Goal: Task Accomplishment & Management: Complete application form

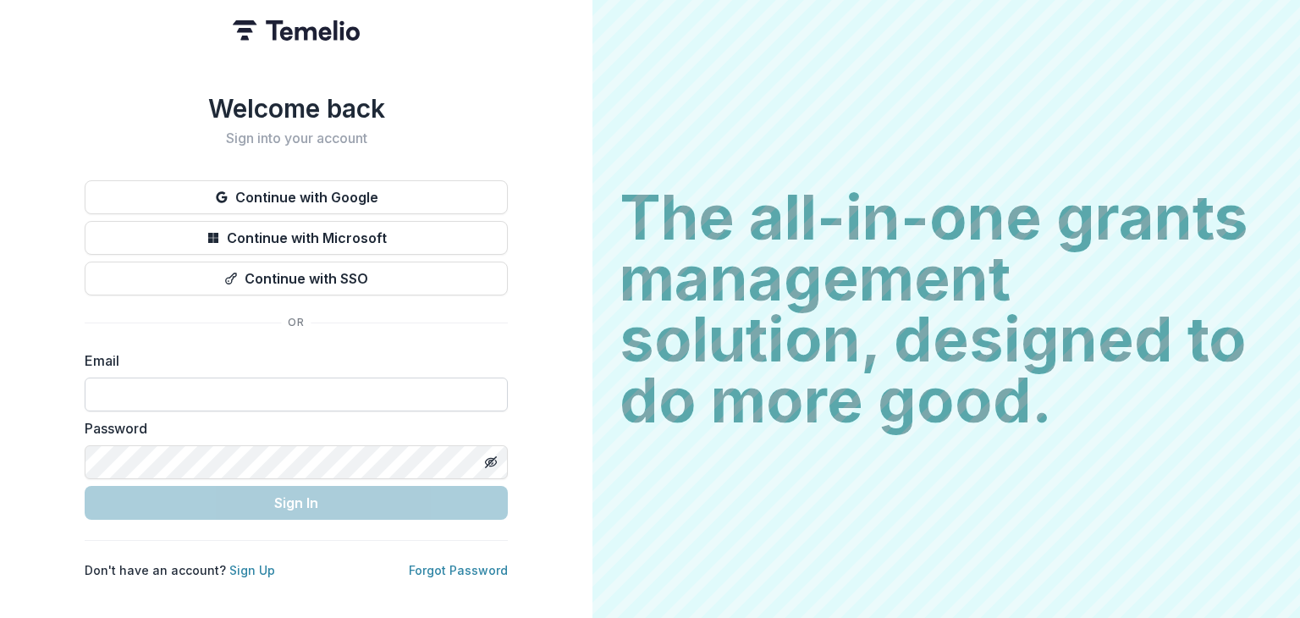
click at [257, 387] on input at bounding box center [296, 395] width 423 height 34
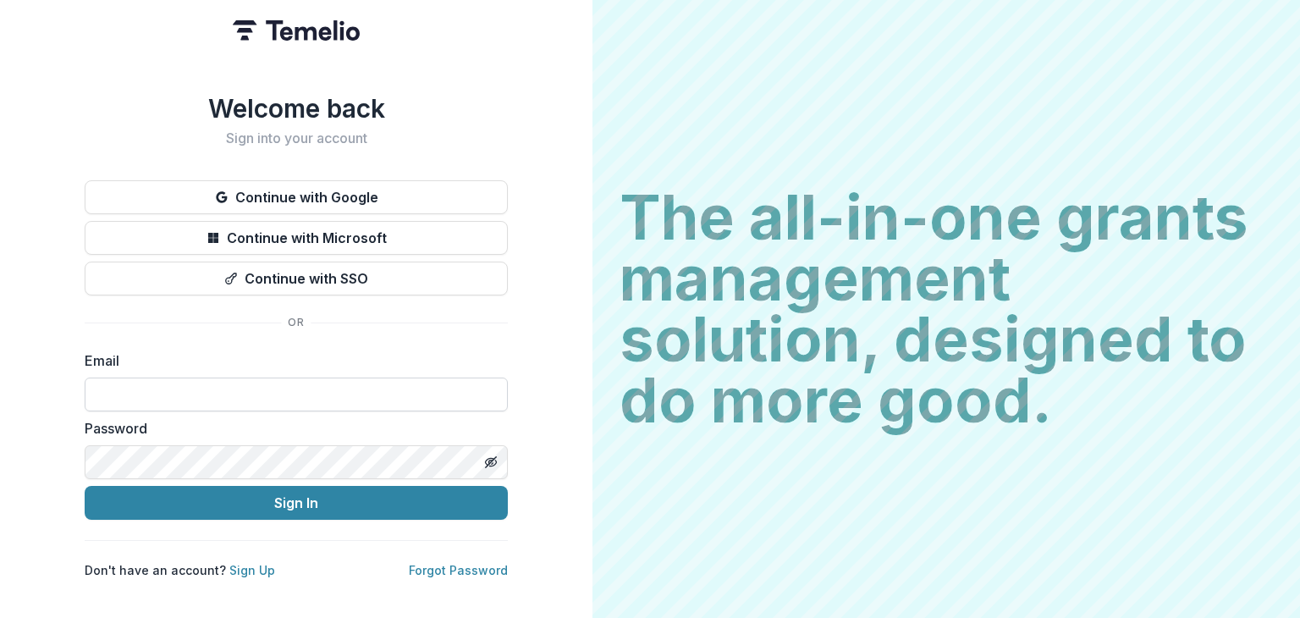
type input "**********"
click at [85, 486] on button "Sign In" at bounding box center [296, 503] width 423 height 34
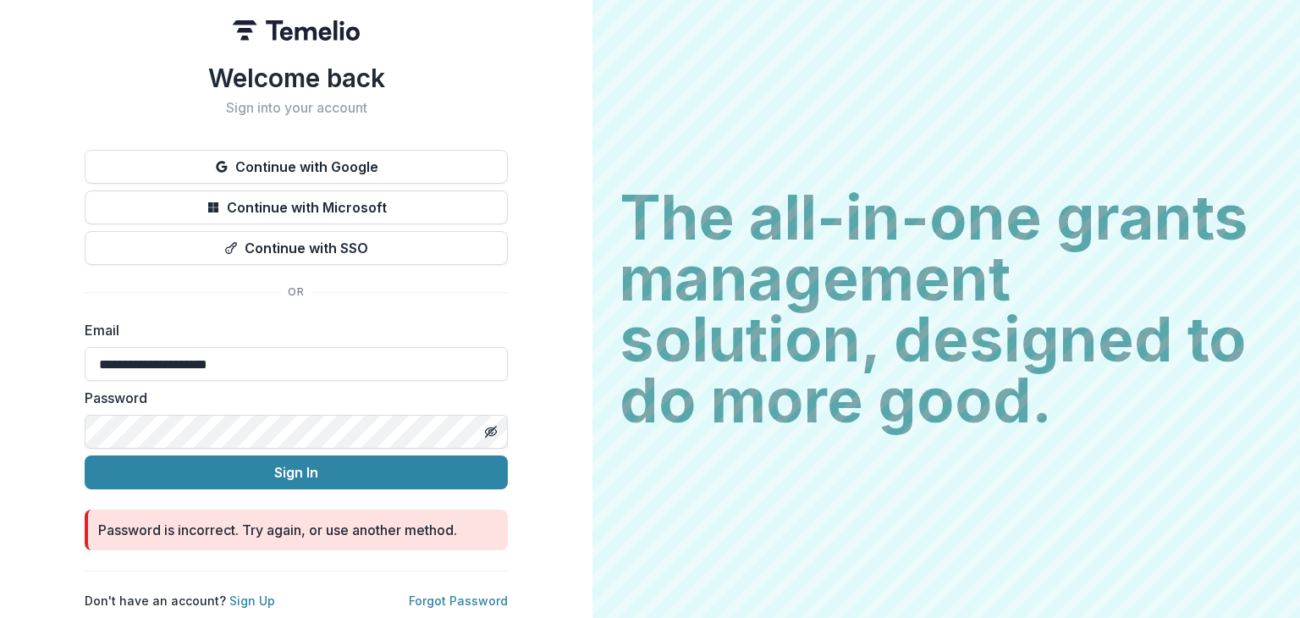
click at [85, 455] on button "Sign In" at bounding box center [296, 472] width 423 height 34
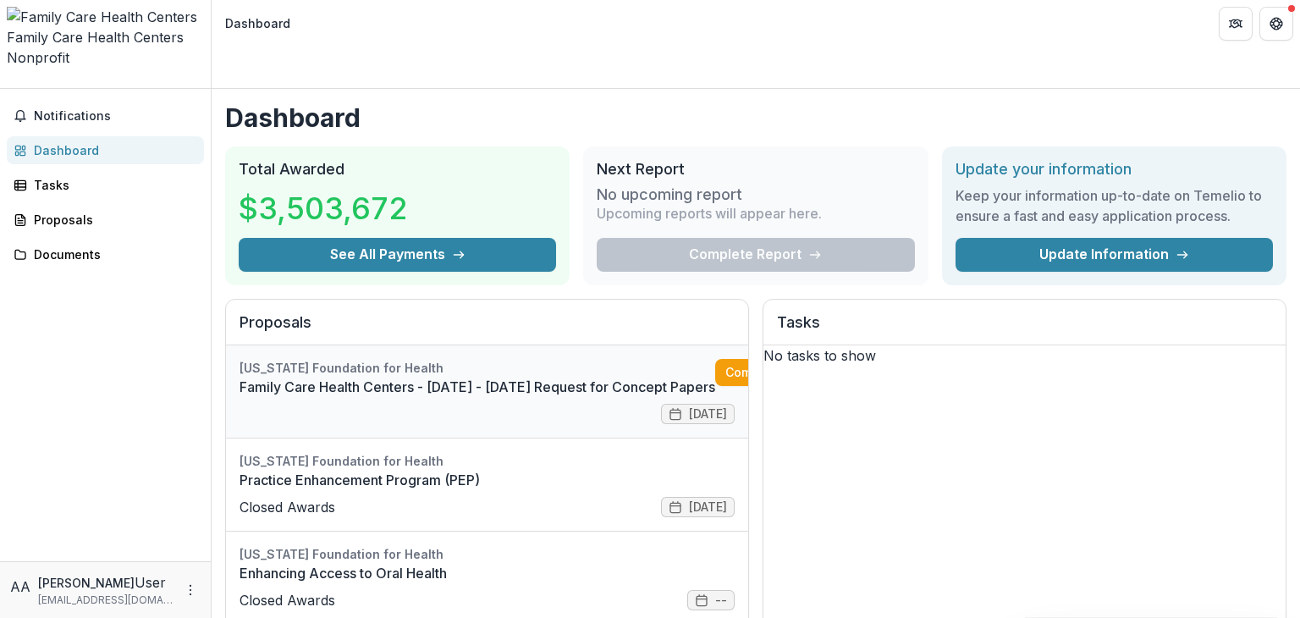
click at [538, 377] on link "Family Care Health Centers - [DATE] - [DATE] Request for Concept Papers" at bounding box center [478, 387] width 476 height 20
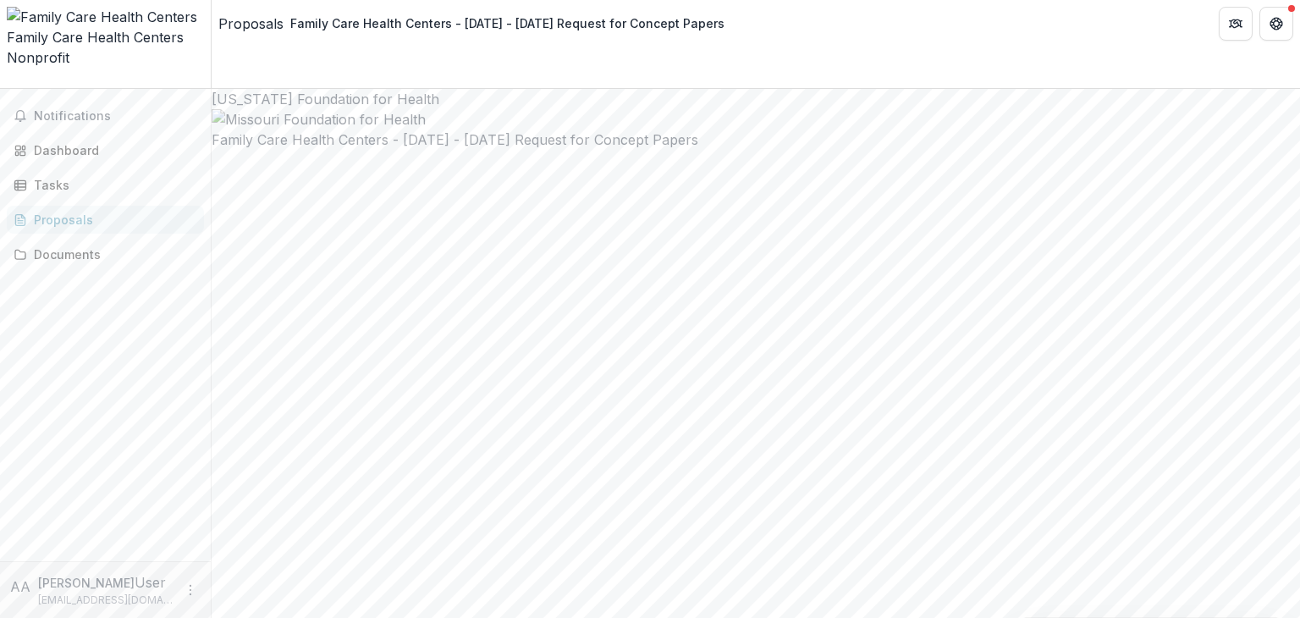
drag, startPoint x: 1299, startPoint y: 102, endPoint x: 1293, endPoint y: 140, distance: 37.7
click at [1293, 140] on div "**********" at bounding box center [756, 353] width 1089 height 529
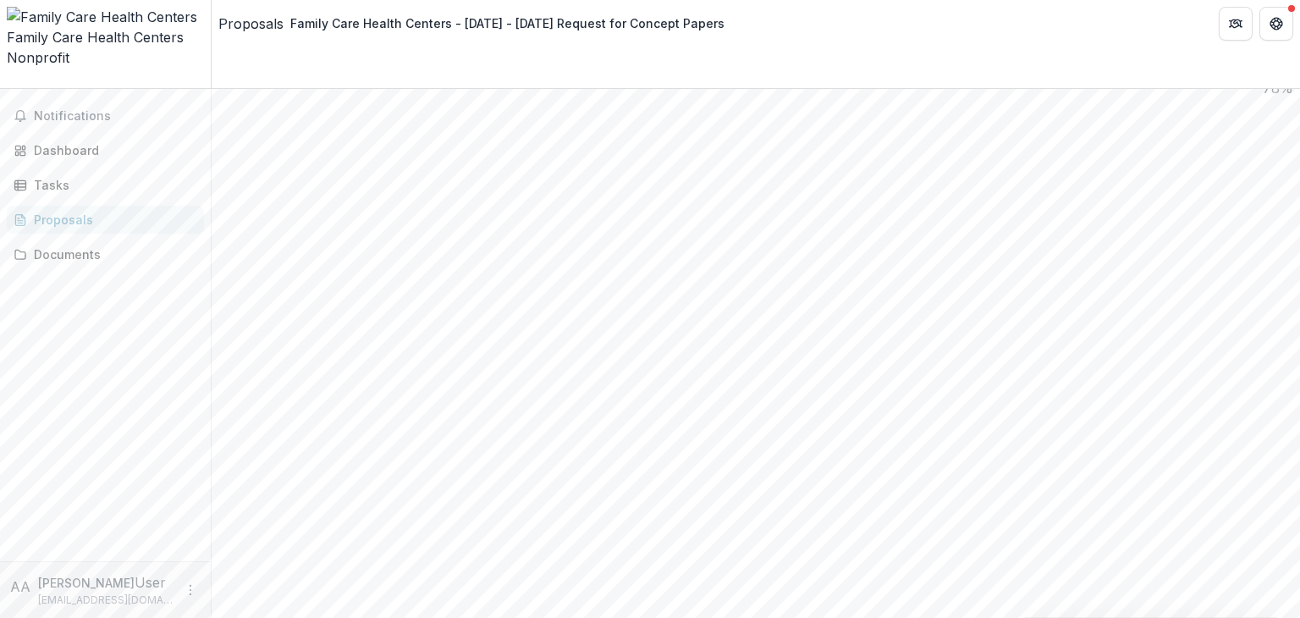
scroll to position [1608, 0]
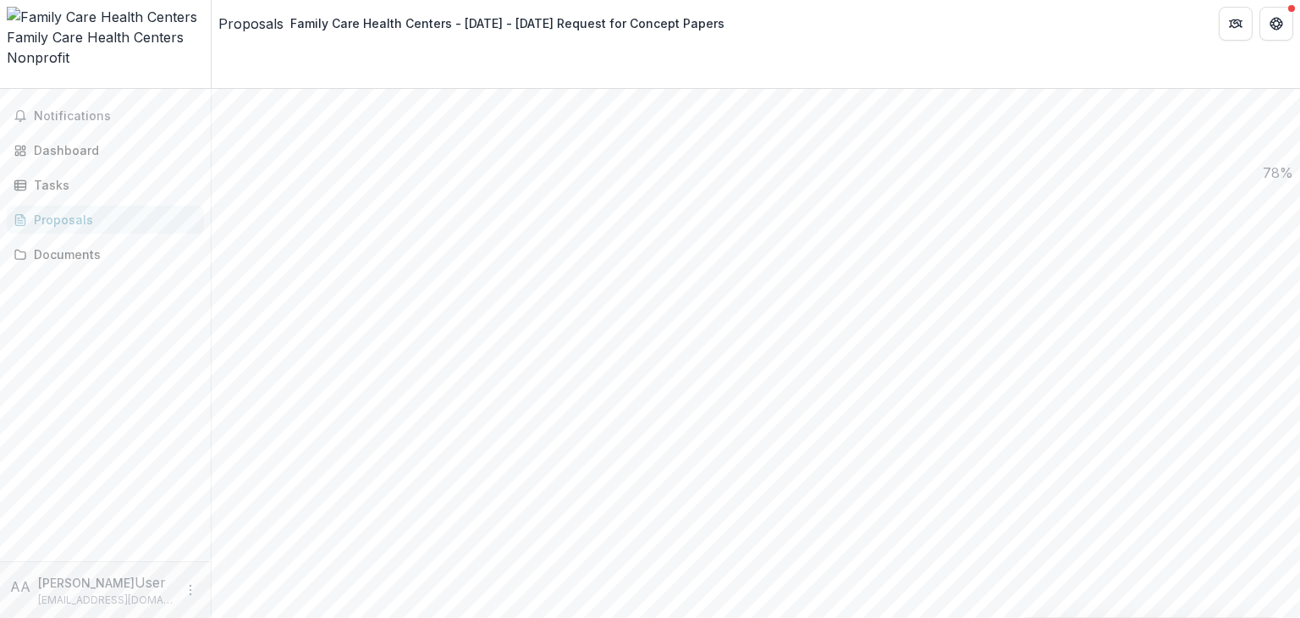
type input "**********"
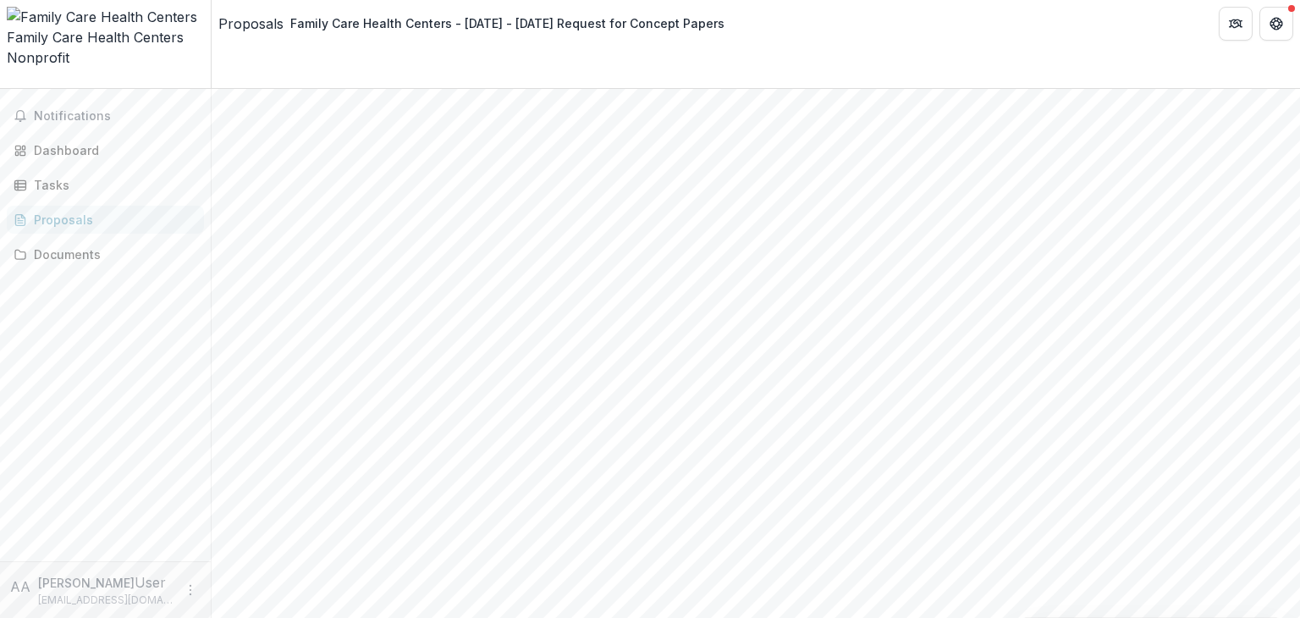
scroll to position [78, 0]
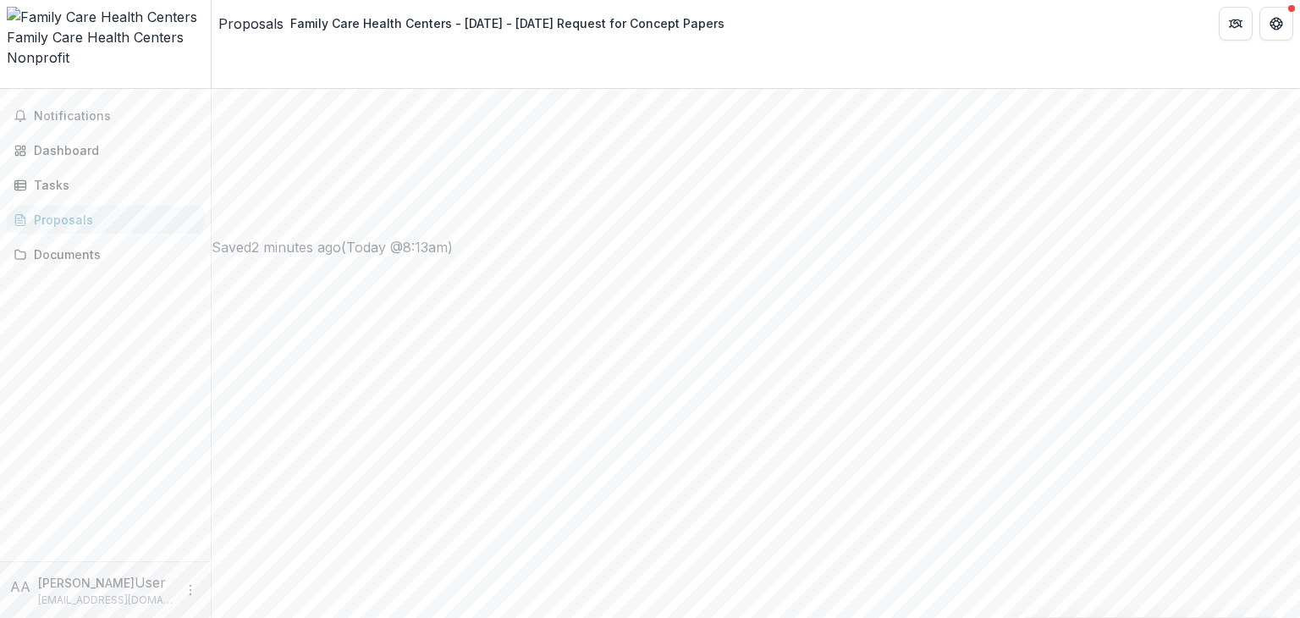
type input "**********"
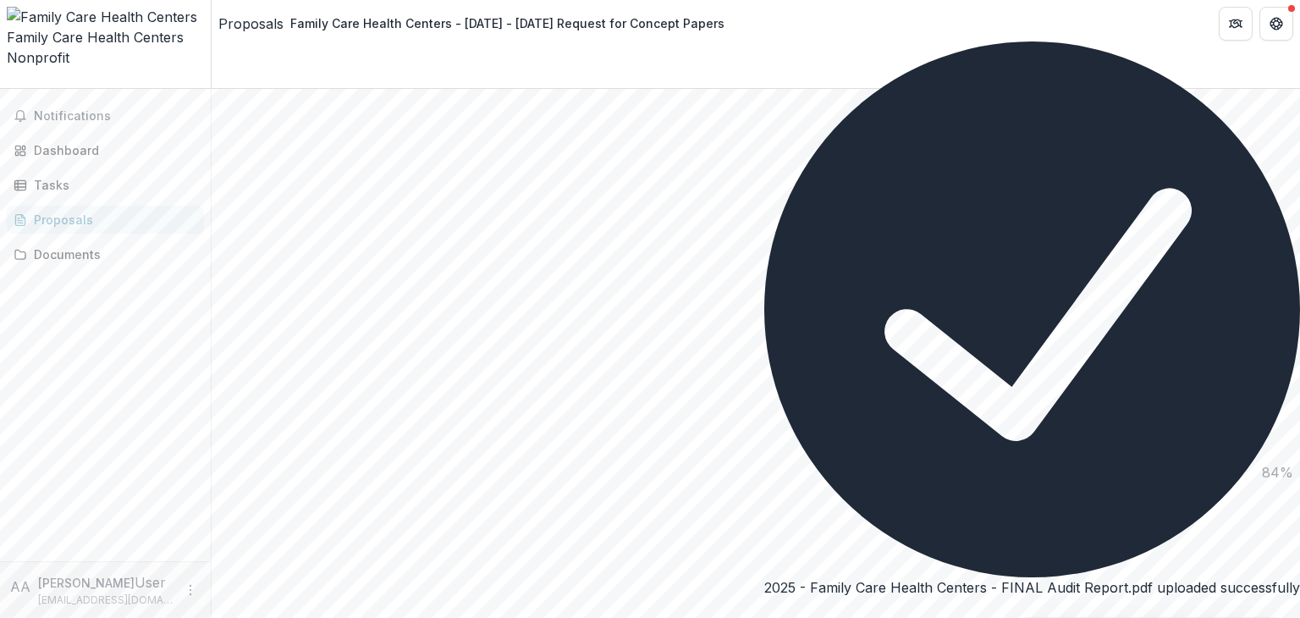
scroll to position [1340, 0]
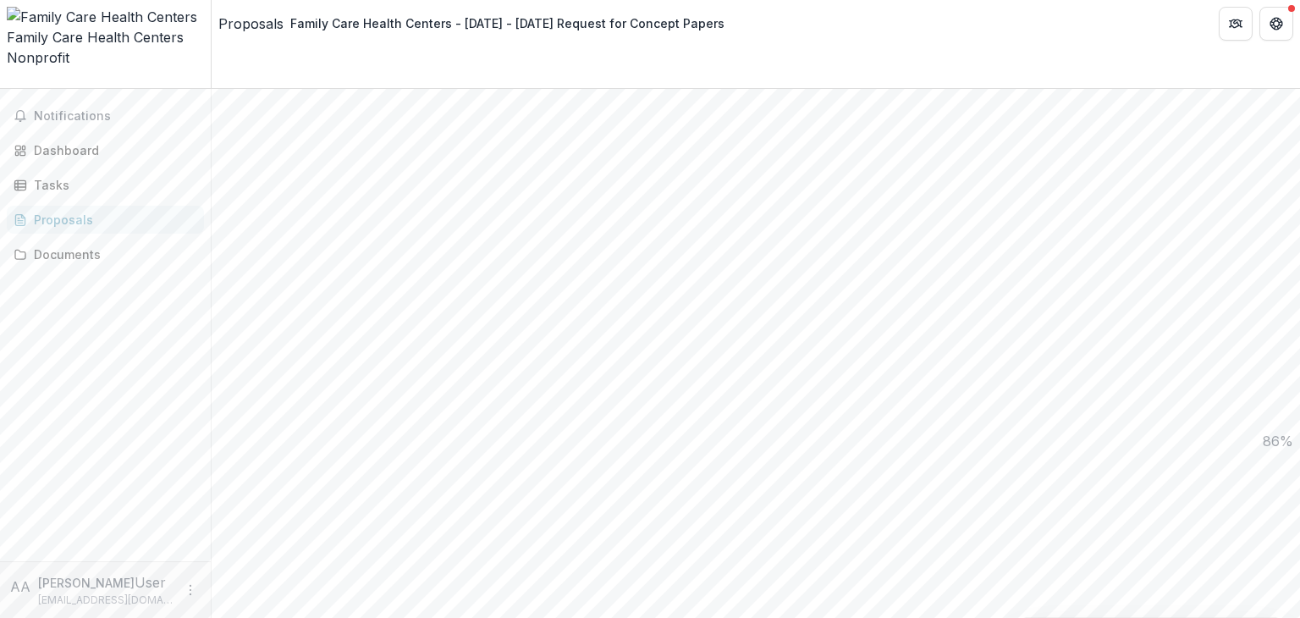
type input "**********"
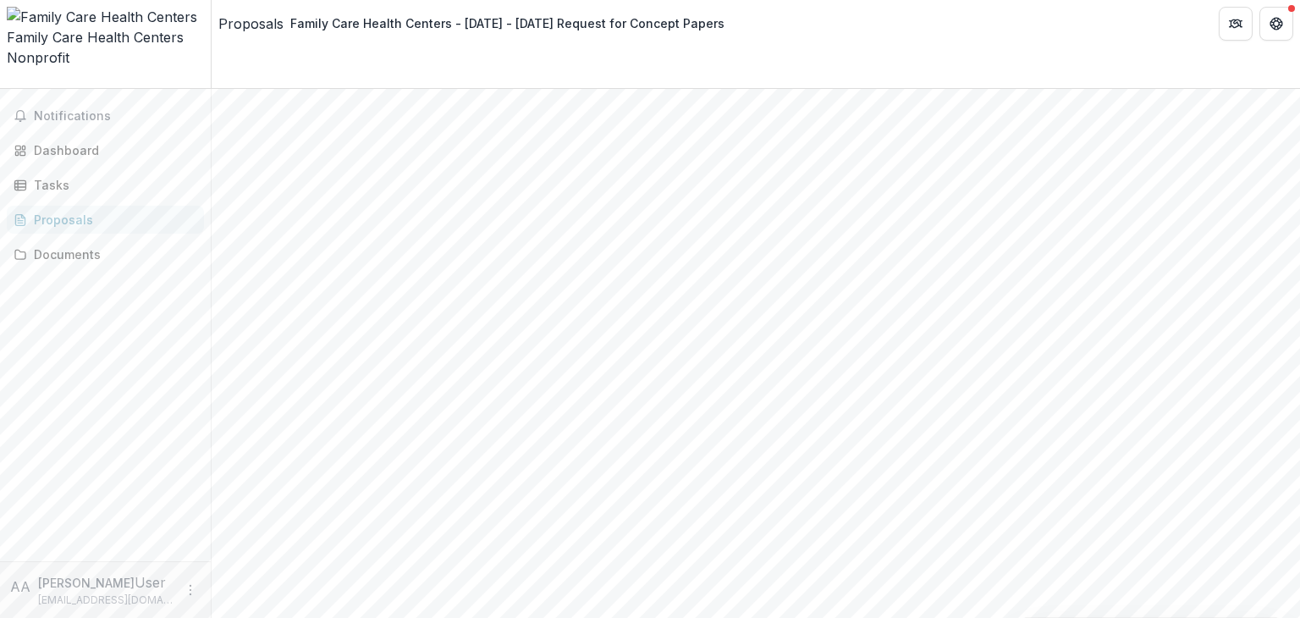
scroll to position [508, 0]
drag, startPoint x: 814, startPoint y: 80, endPoint x: 262, endPoint y: 59, distance: 552.3
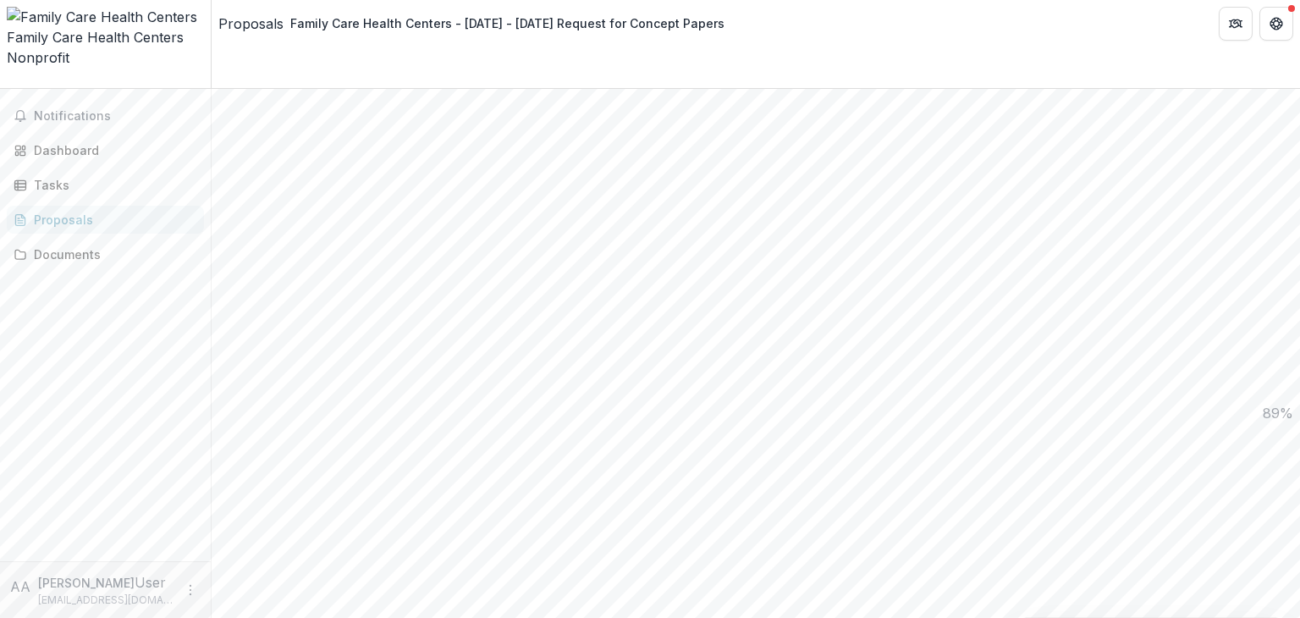
scroll to position [1532, 0]
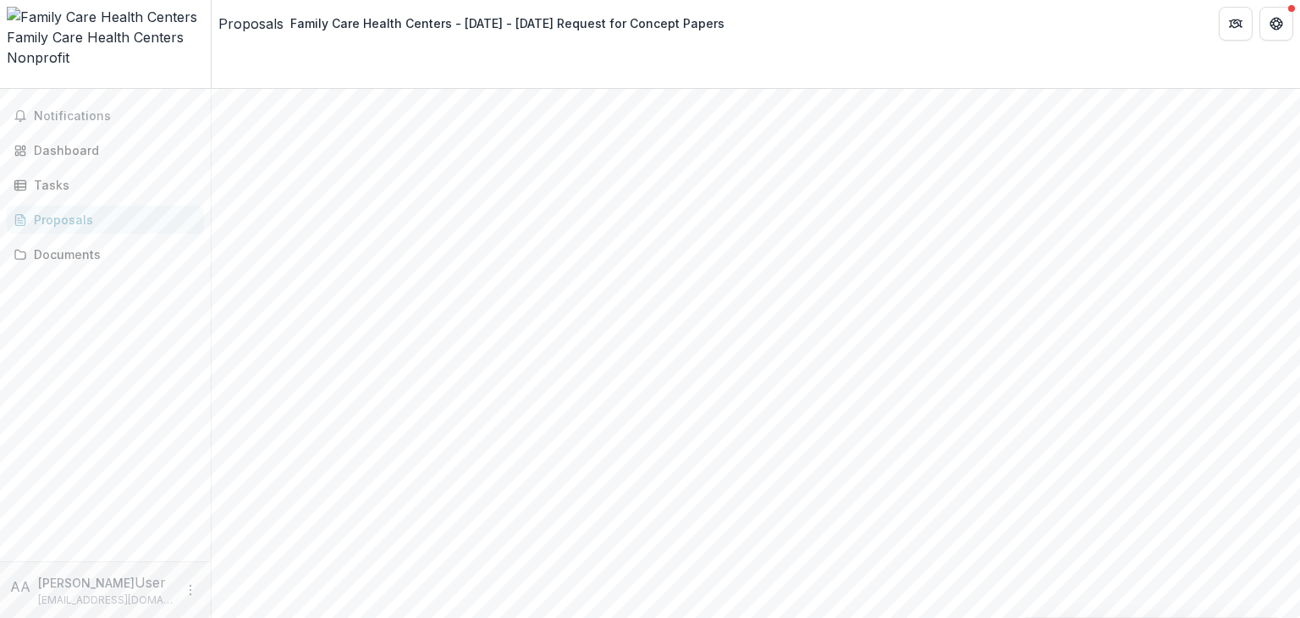
scroll to position [2357, 0]
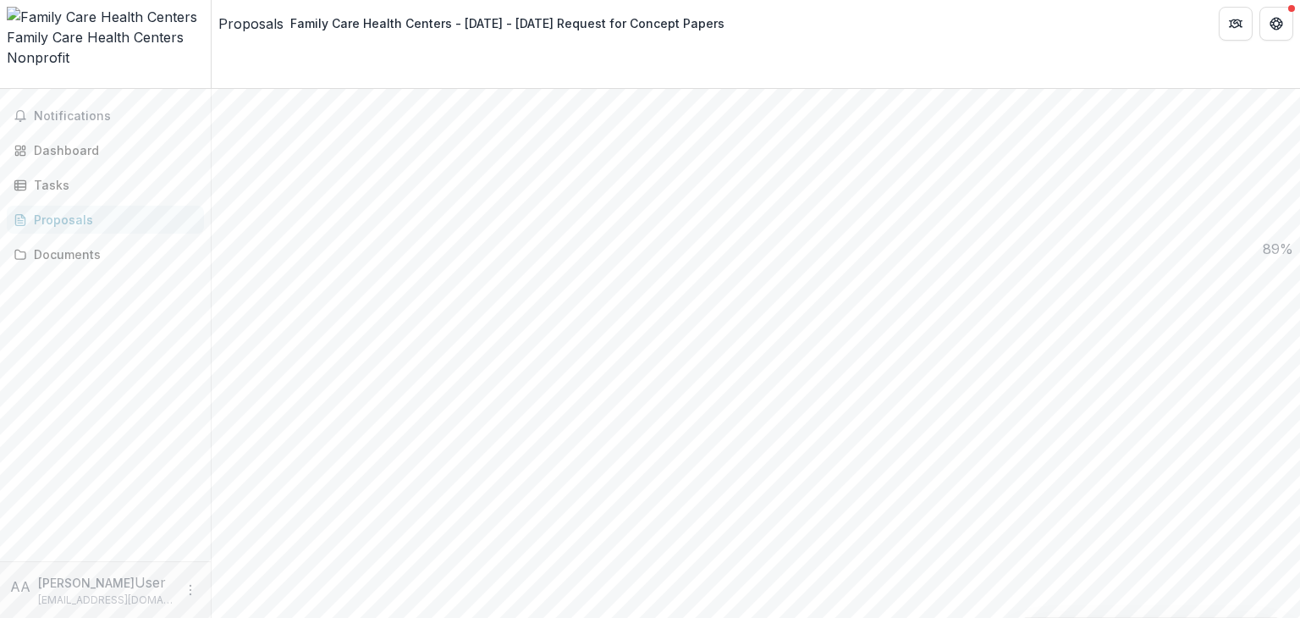
type input "**********"
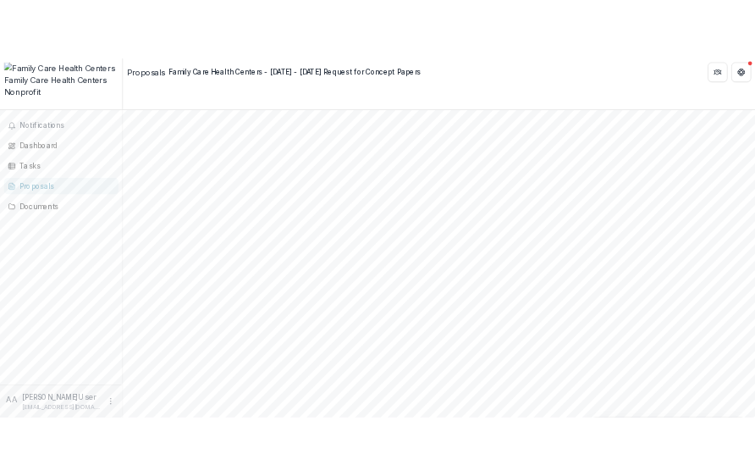
scroll to position [423, 0]
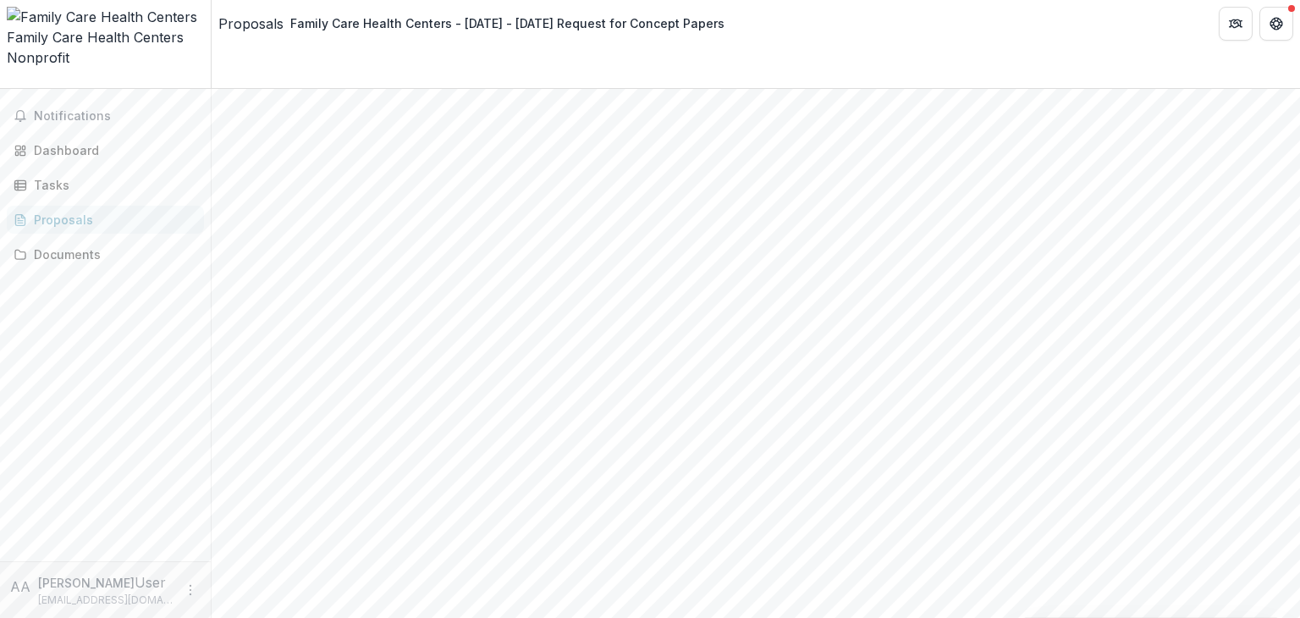
drag, startPoint x: 584, startPoint y: 181, endPoint x: 320, endPoint y: 178, distance: 264.1
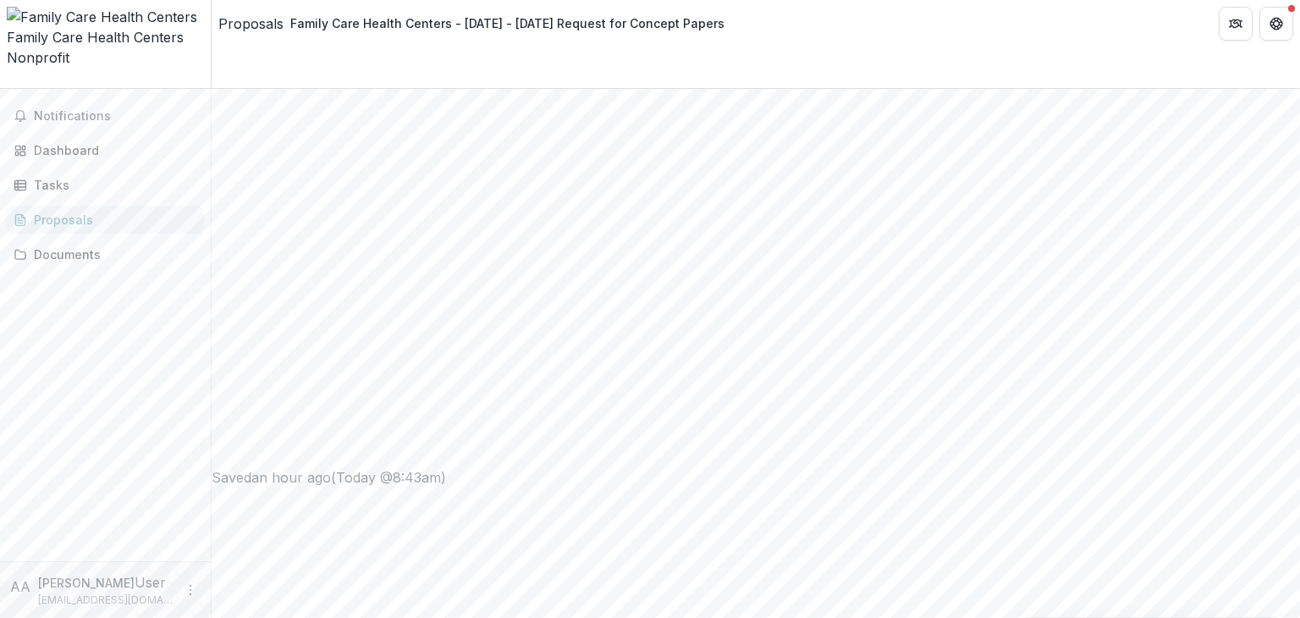
type input "**********"
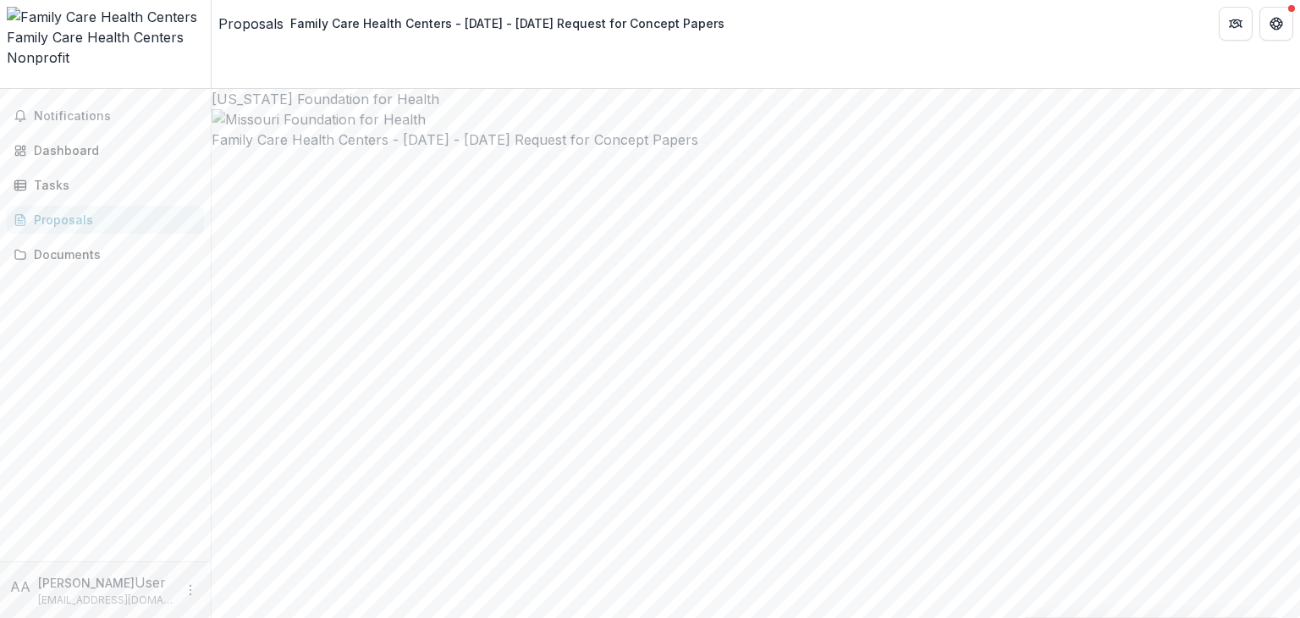
drag, startPoint x: 430, startPoint y: 407, endPoint x: 416, endPoint y: 404, distance: 14.0
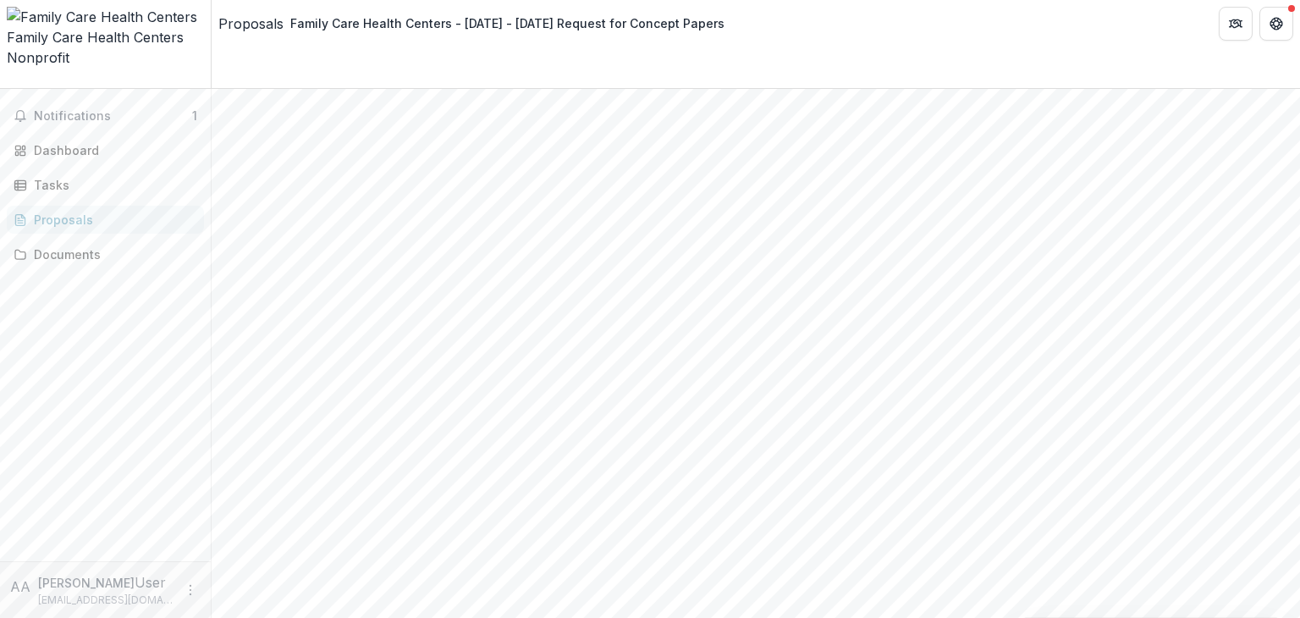
scroll to position [593, 0]
type input "**********"
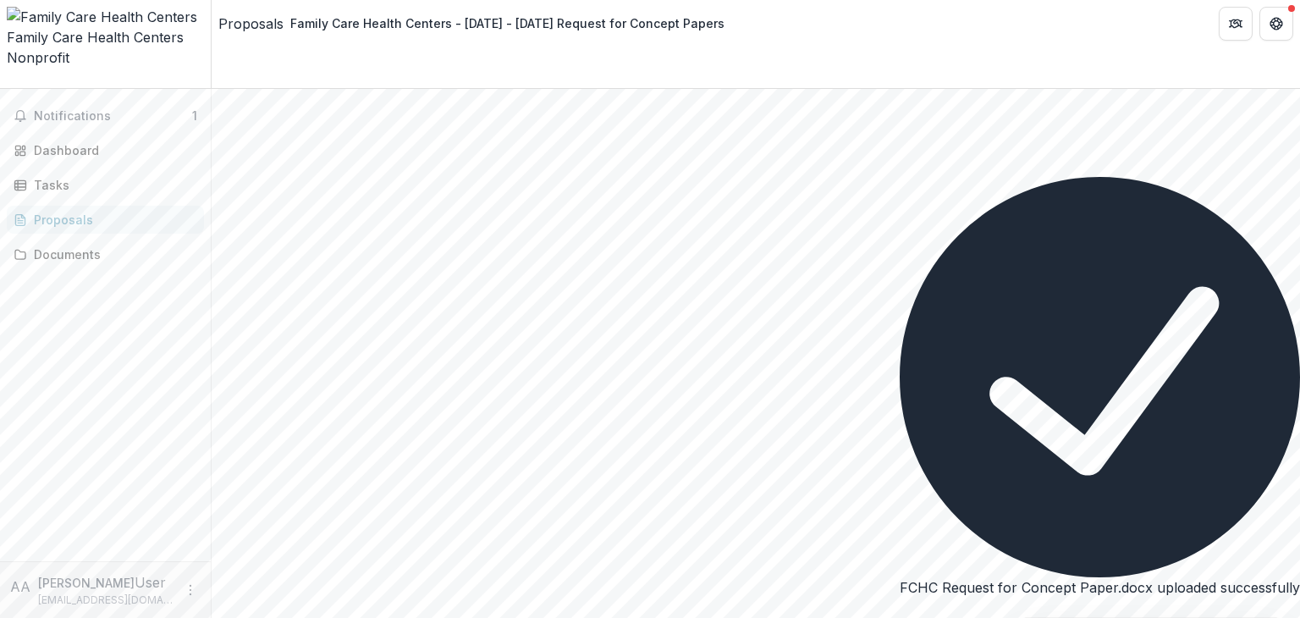
scroll to position [0, 0]
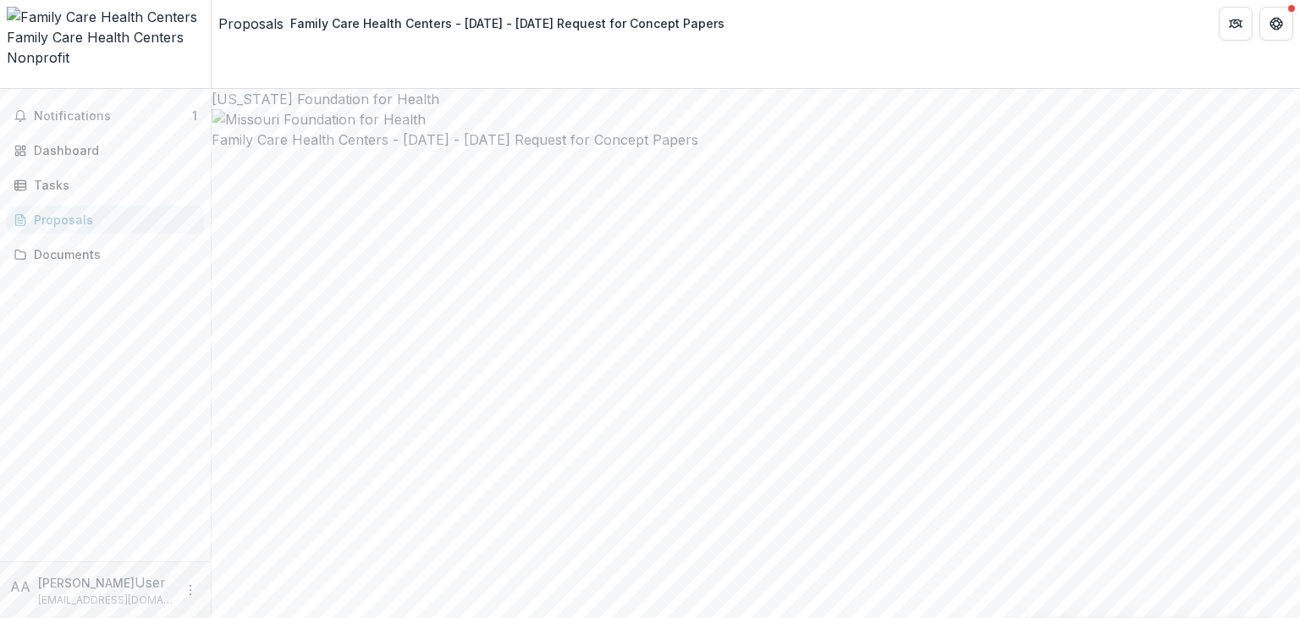
click at [80, 89] on div "Notifications 1 Dashboard Tasks Proposals Documents" at bounding box center [105, 325] width 211 height 472
click at [77, 109] on span "Notifications" at bounding box center [113, 116] width 158 height 14
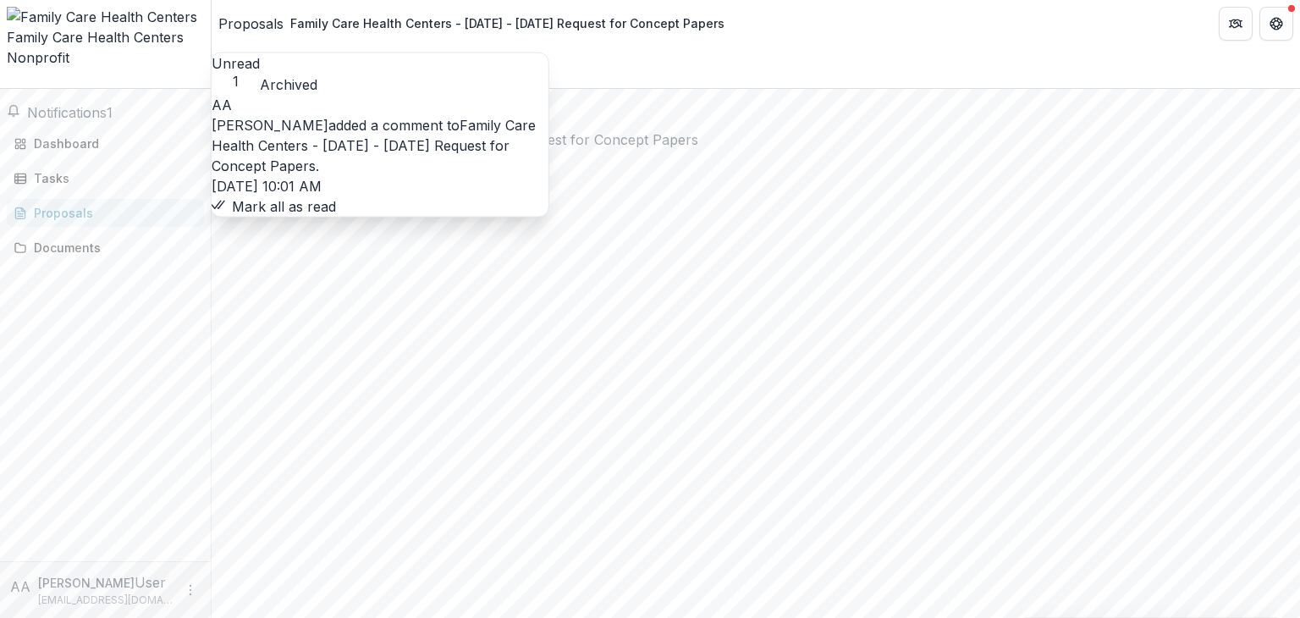
click at [416, 153] on link "Family Care Health Centers - [DATE] - [DATE] Request for Concept Papers" at bounding box center [374, 146] width 324 height 58
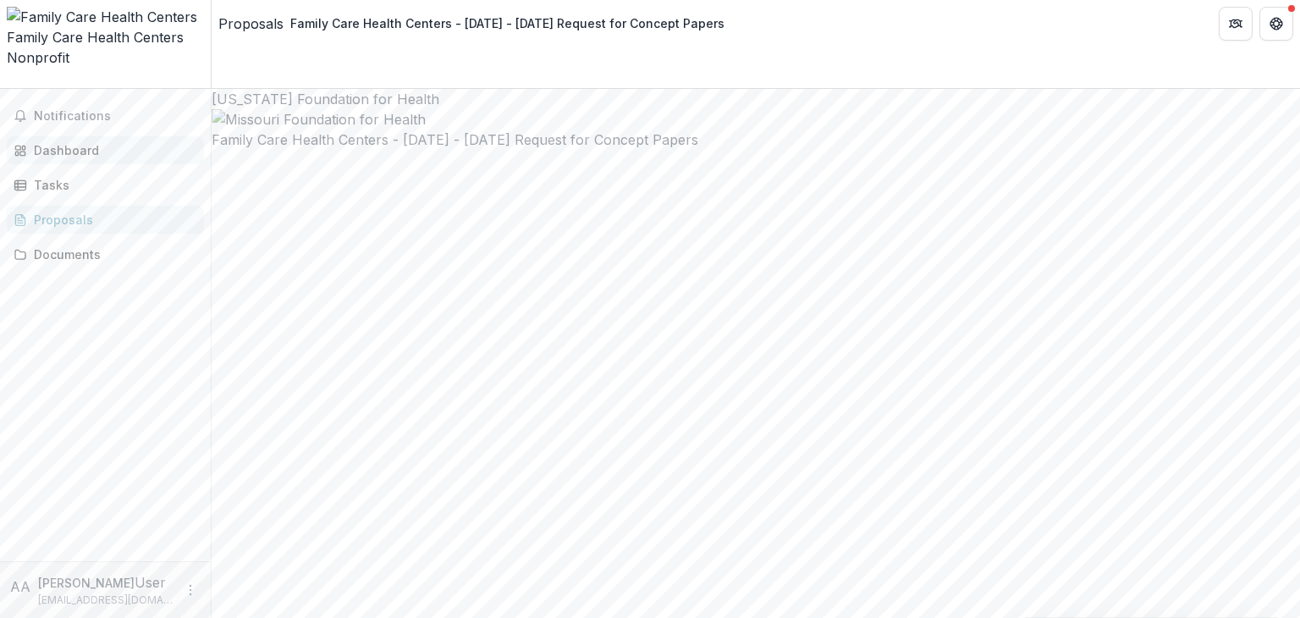
click at [52, 141] on div "Dashboard" at bounding box center [112, 150] width 157 height 18
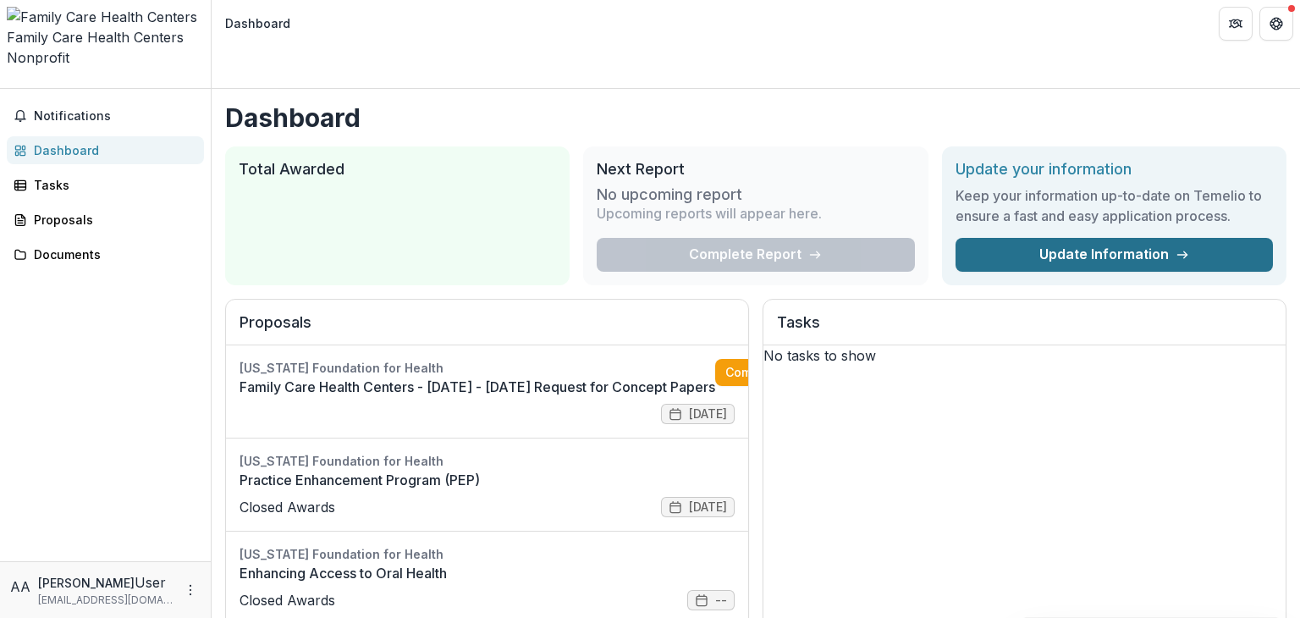
click at [1146, 238] on link "Update Information" at bounding box center [1114, 255] width 317 height 34
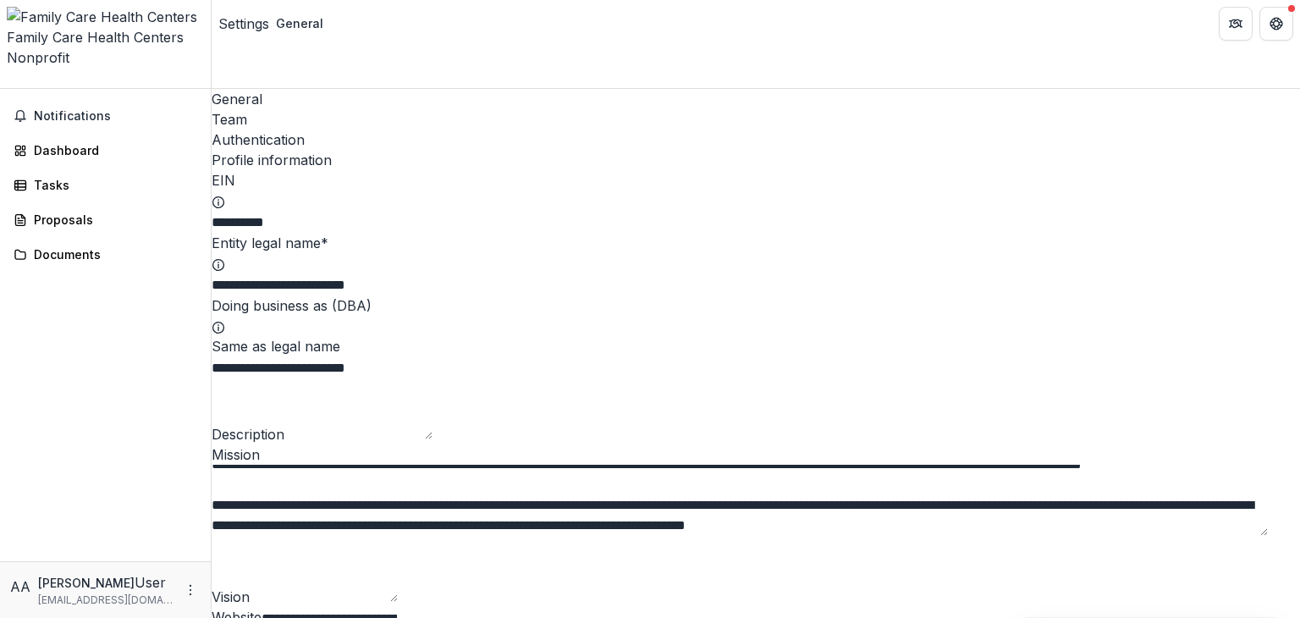
click at [328, 109] on div "Team" at bounding box center [756, 119] width 1089 height 20
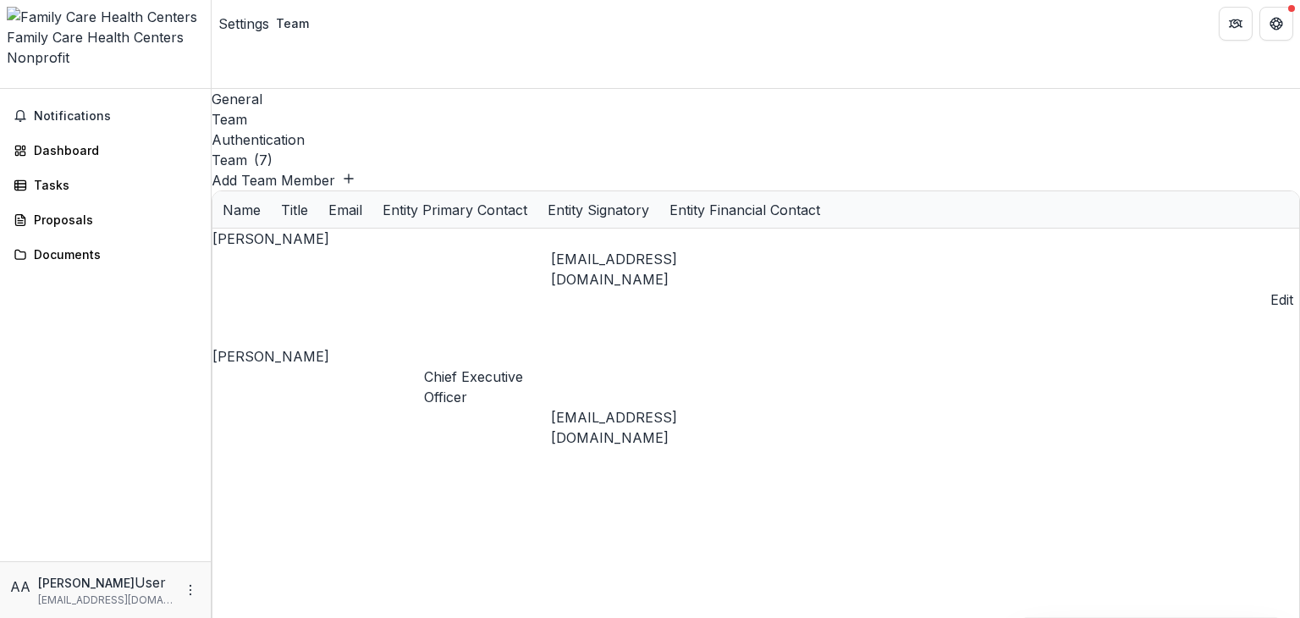
drag, startPoint x: 1107, startPoint y: 420, endPoint x: 843, endPoint y: 427, distance: 264.2
click at [356, 170] on button "Add Team Member" at bounding box center [284, 180] width 144 height 20
type input "**********"
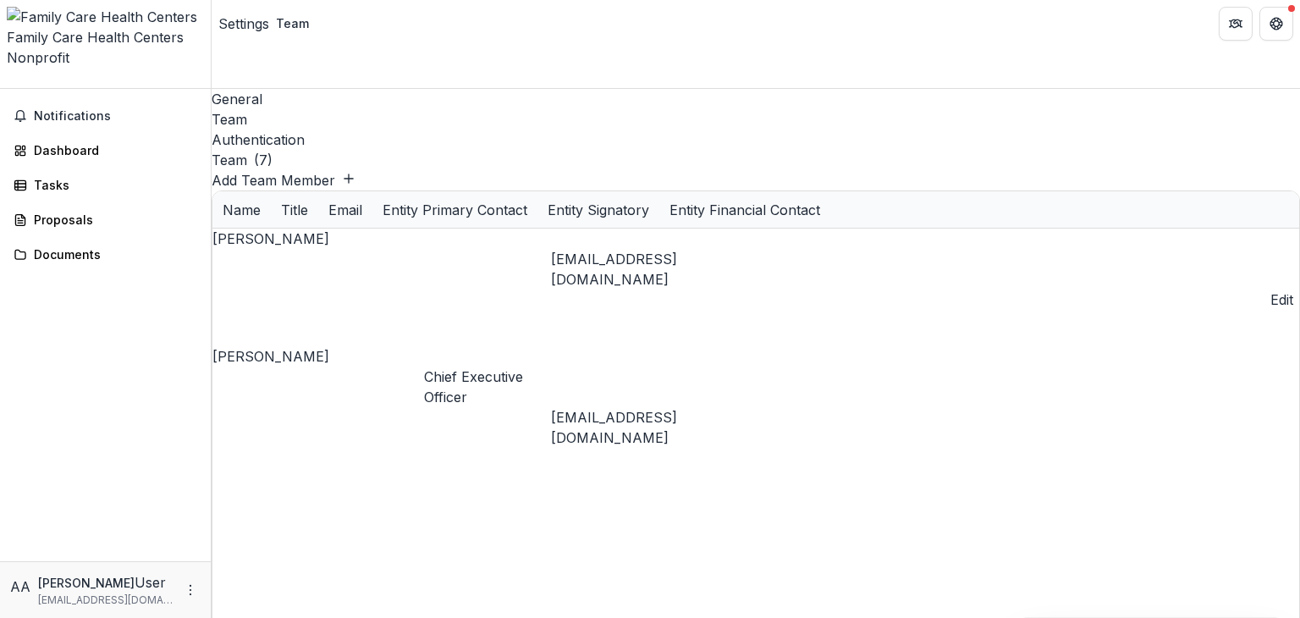
type input "**********"
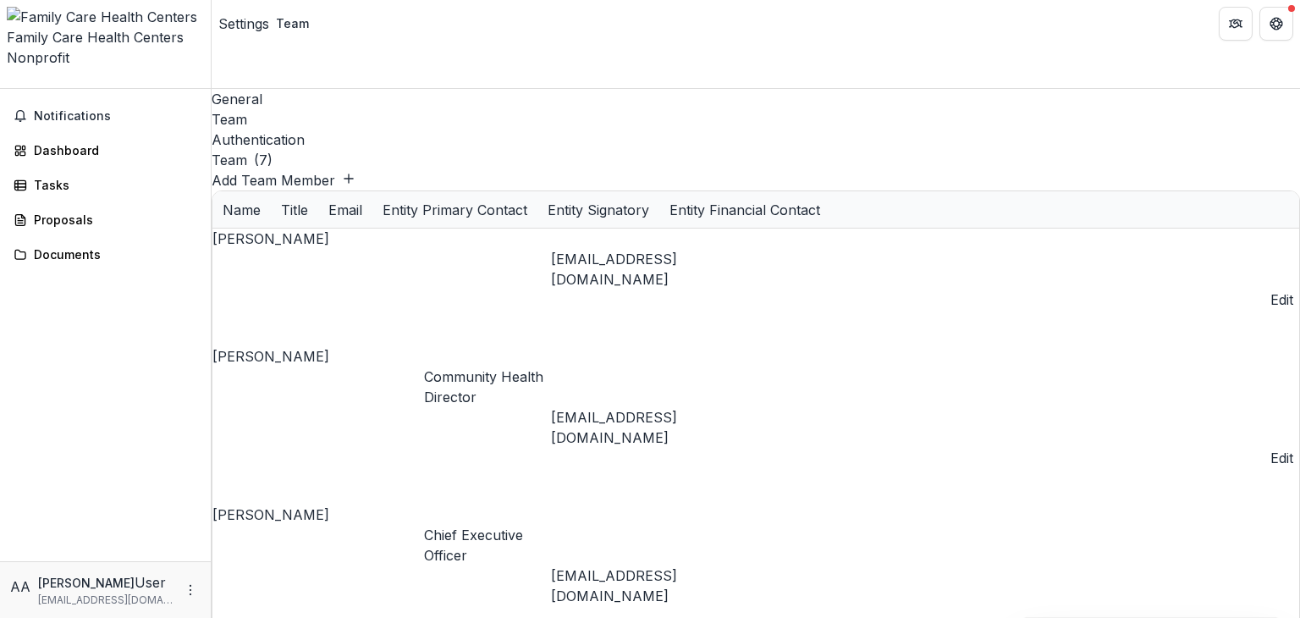
drag, startPoint x: 1126, startPoint y: 414, endPoint x: 706, endPoint y: 405, distance: 419.9
click at [376, 130] on div "Authentication" at bounding box center [756, 140] width 1089 height 20
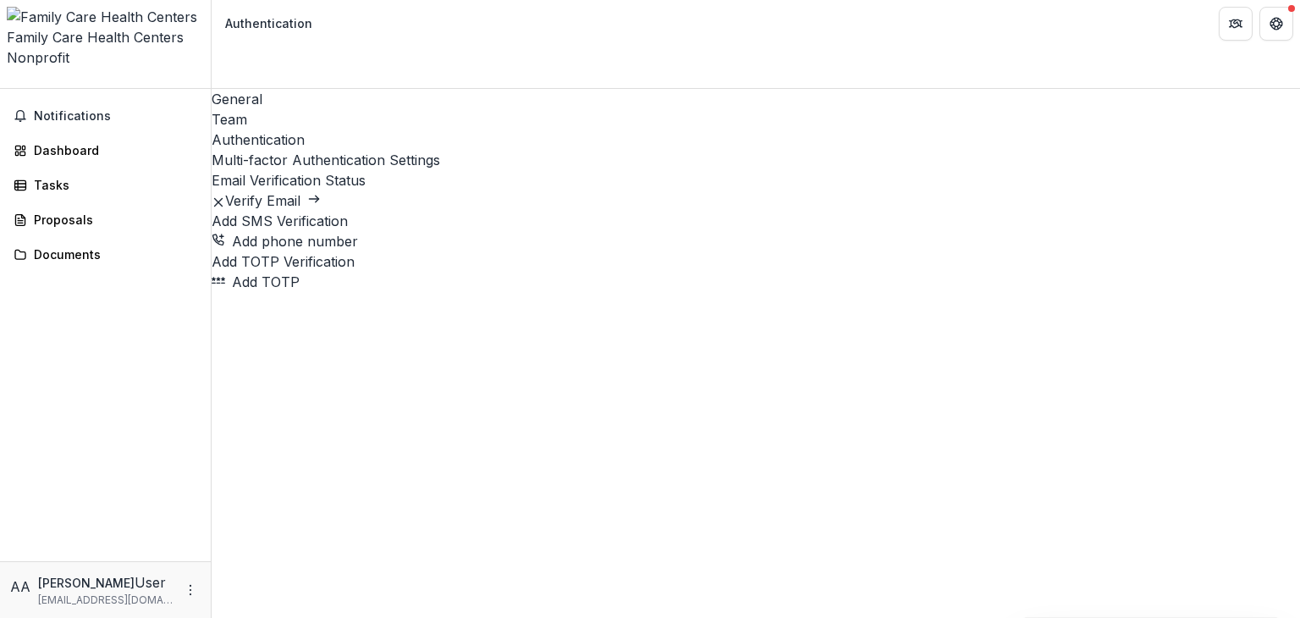
click at [256, 89] on div "General" at bounding box center [756, 99] width 1089 height 20
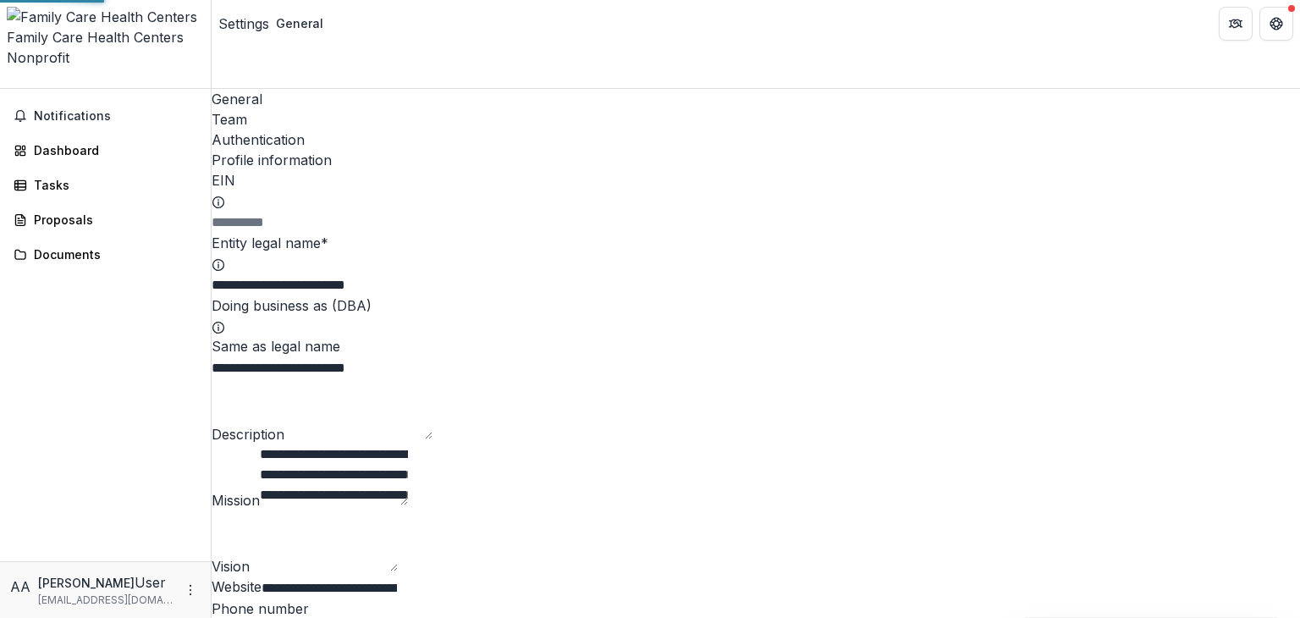
type input "**********"
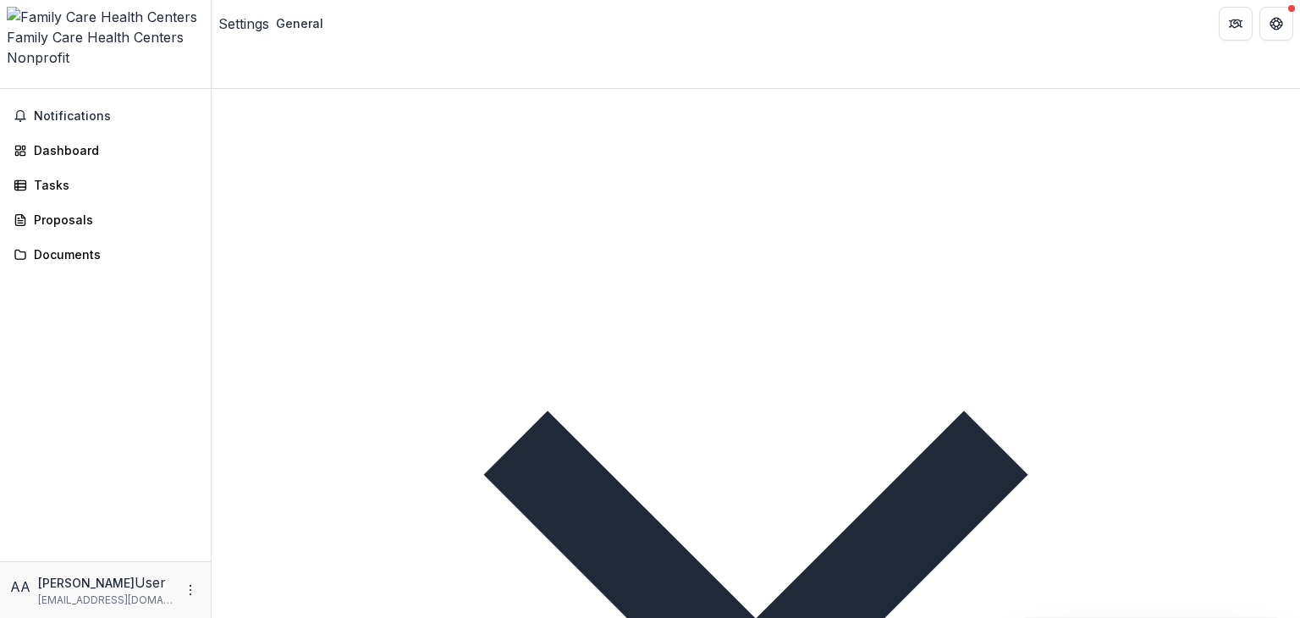
scroll to position [2358, 0]
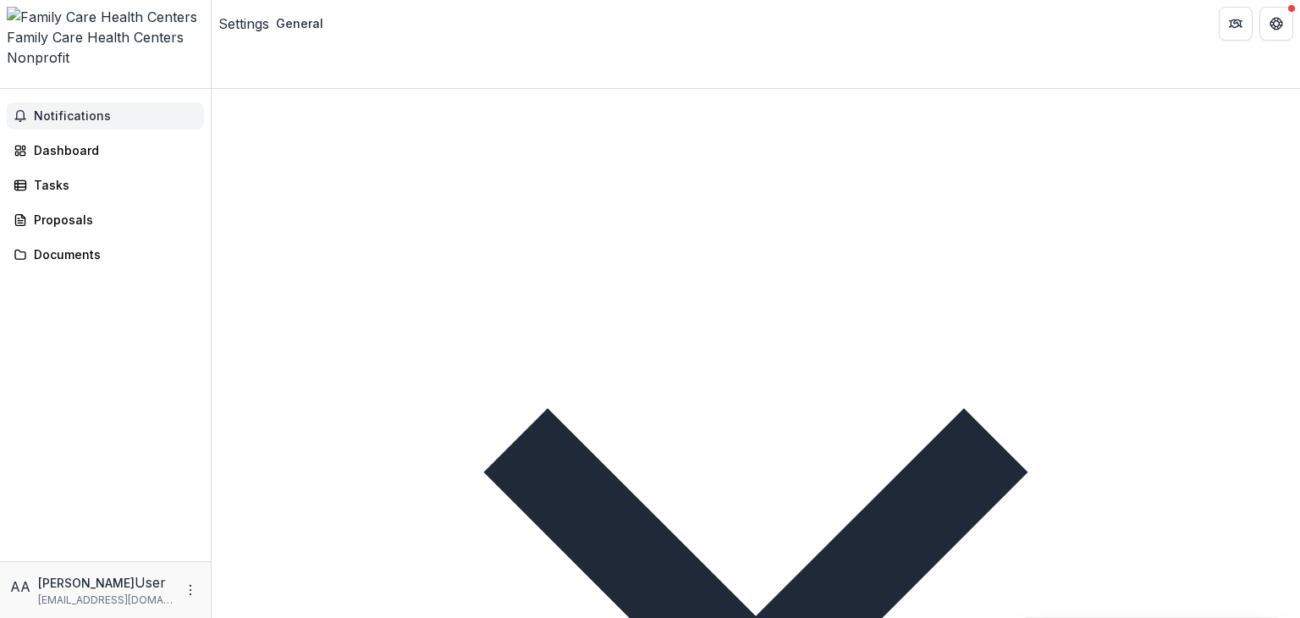
click at [59, 109] on span "Notifications" at bounding box center [115, 116] width 163 height 14
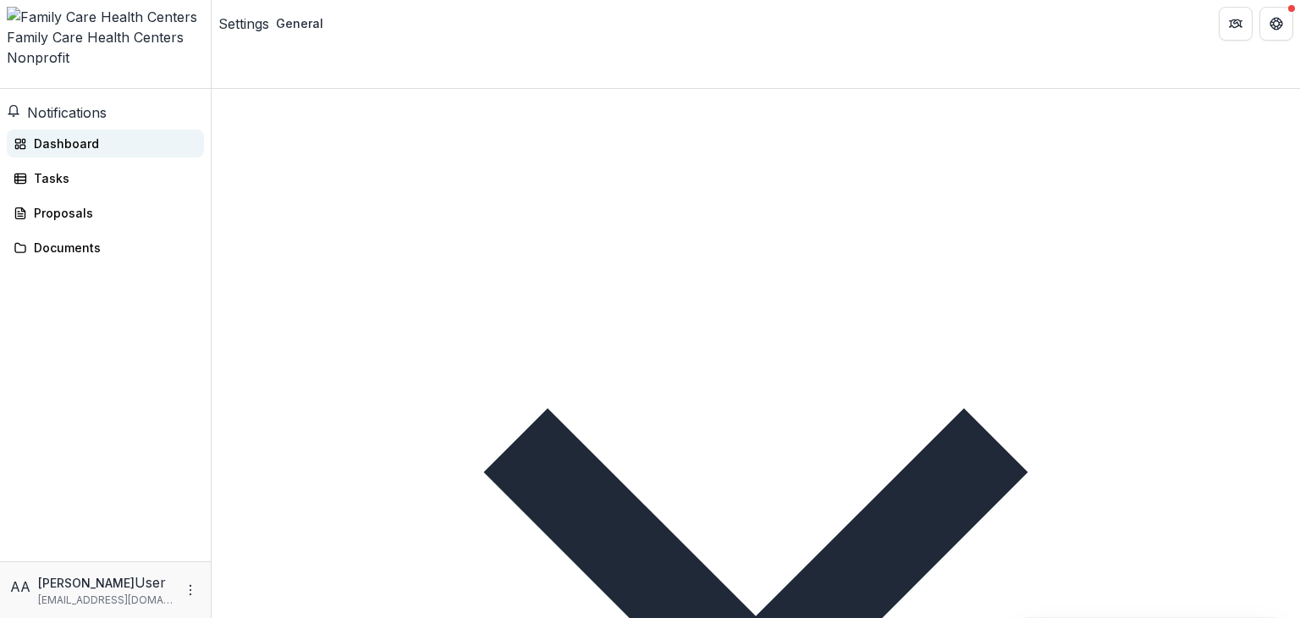
click at [69, 135] on div "Dashboard" at bounding box center [112, 144] width 157 height 18
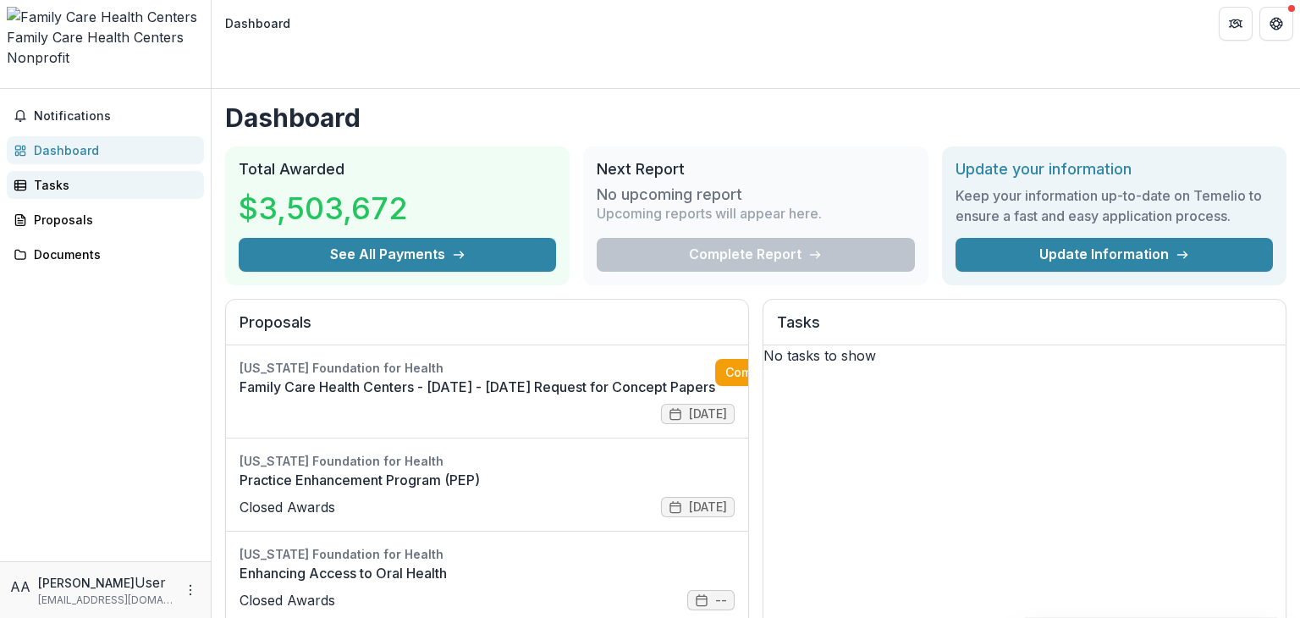
click at [51, 176] on div "Tasks" at bounding box center [112, 185] width 157 height 18
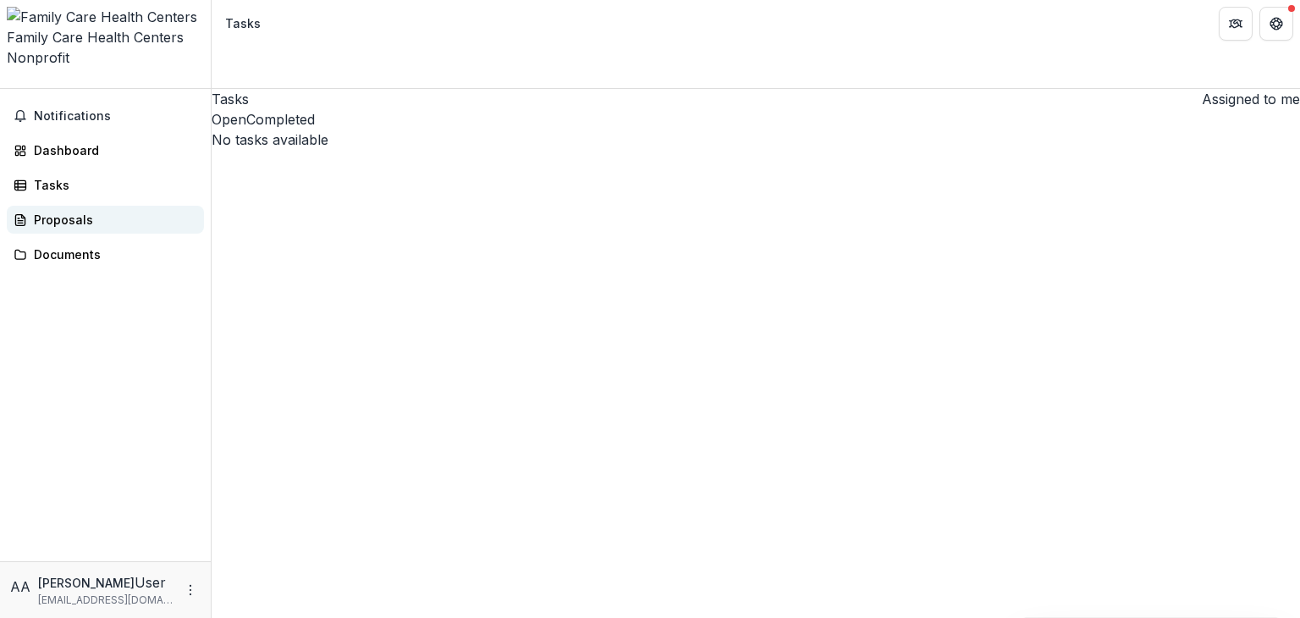
click at [55, 211] on div "Proposals" at bounding box center [112, 220] width 157 height 18
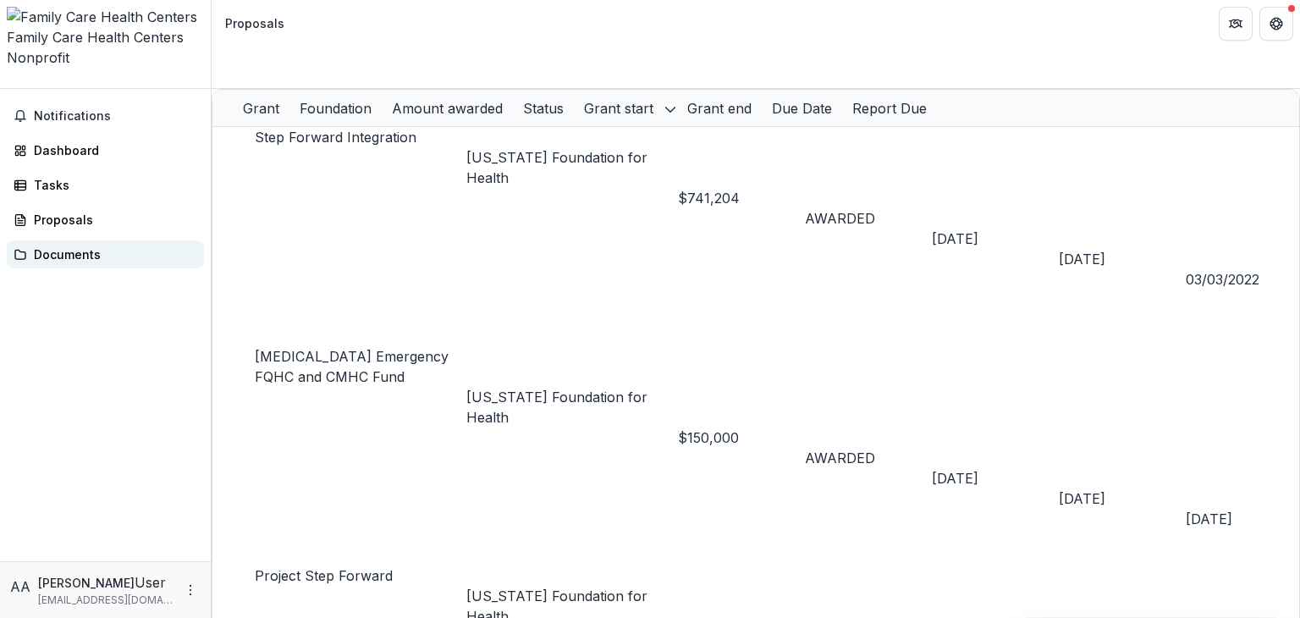
click at [62, 245] on div "Documents" at bounding box center [112, 254] width 157 height 18
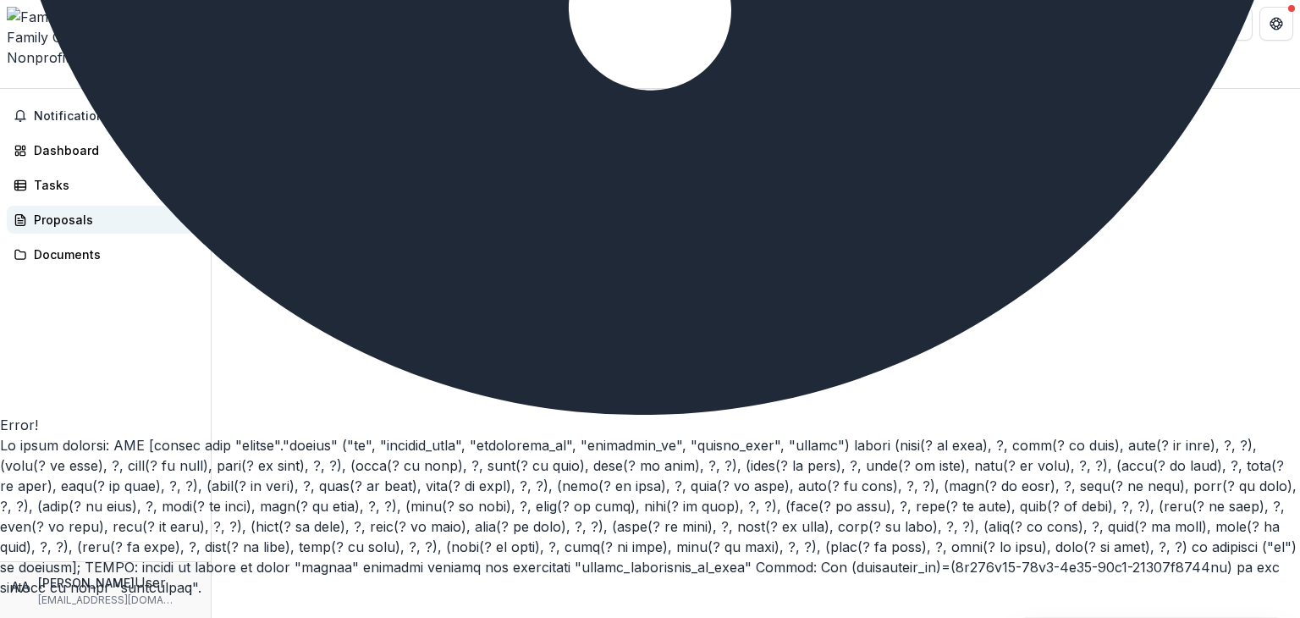
click at [47, 211] on div "Proposals" at bounding box center [112, 220] width 157 height 18
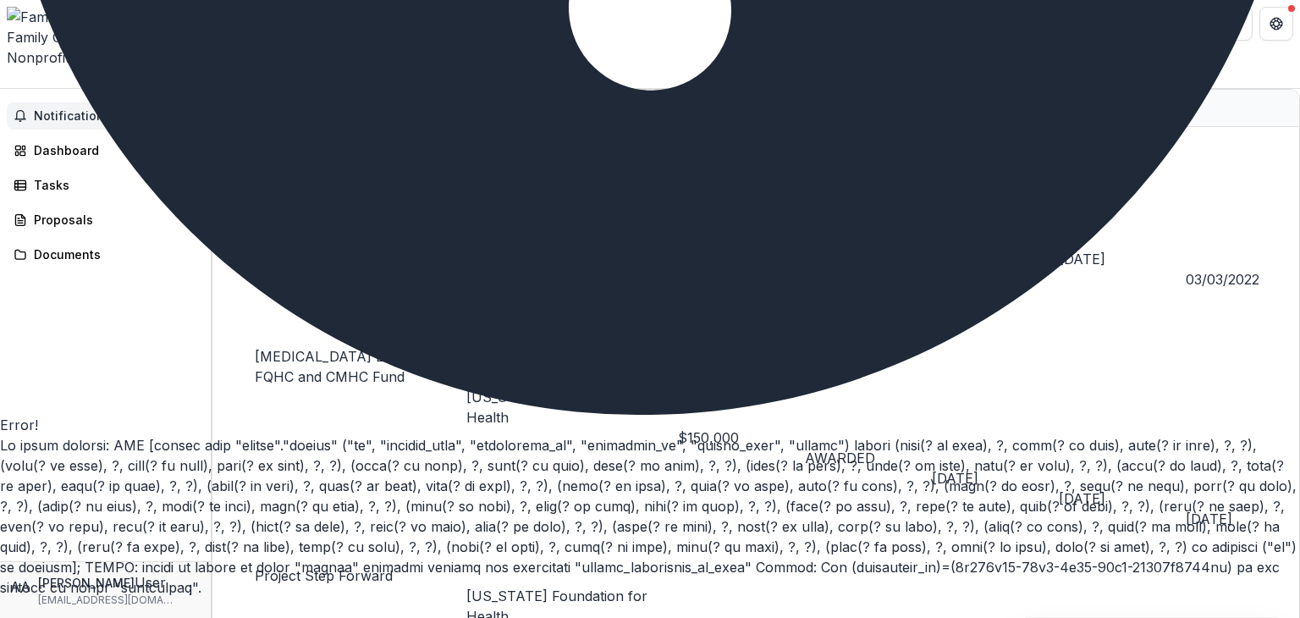
click at [61, 109] on span "Notifications" at bounding box center [115, 116] width 163 height 14
click at [98, 141] on div "Dashboard" at bounding box center [112, 150] width 157 height 18
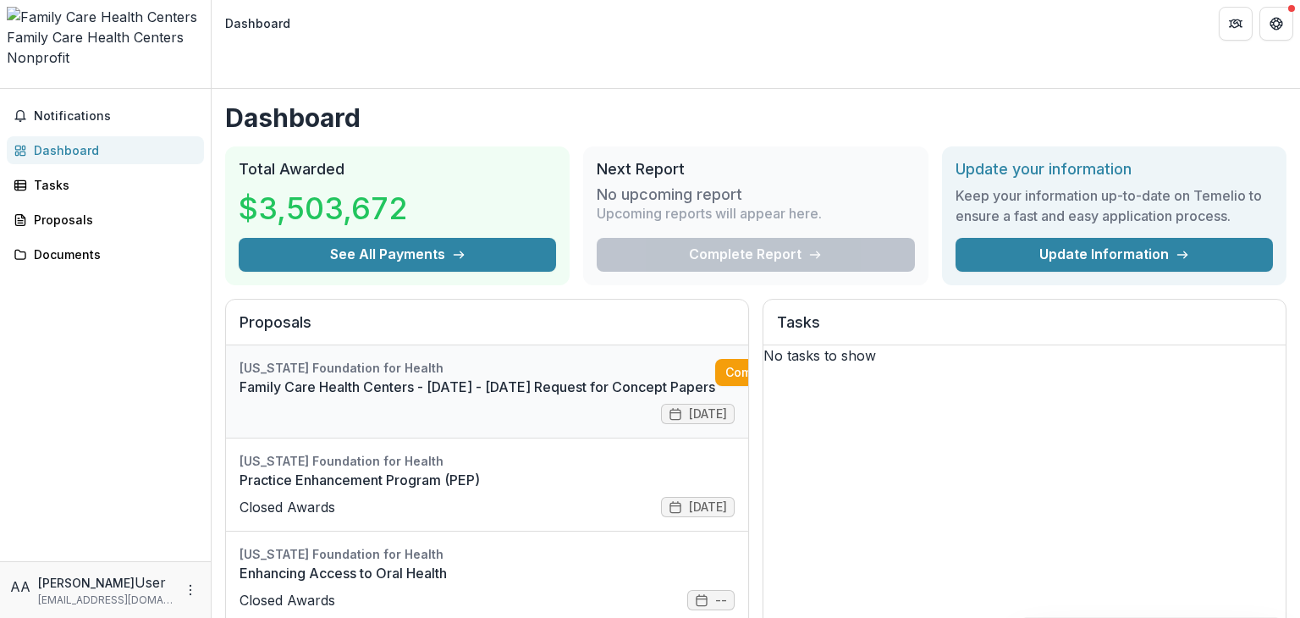
click at [505, 377] on link "Family Care Health Centers - [DATE] - [DATE] Request for Concept Papers" at bounding box center [478, 387] width 476 height 20
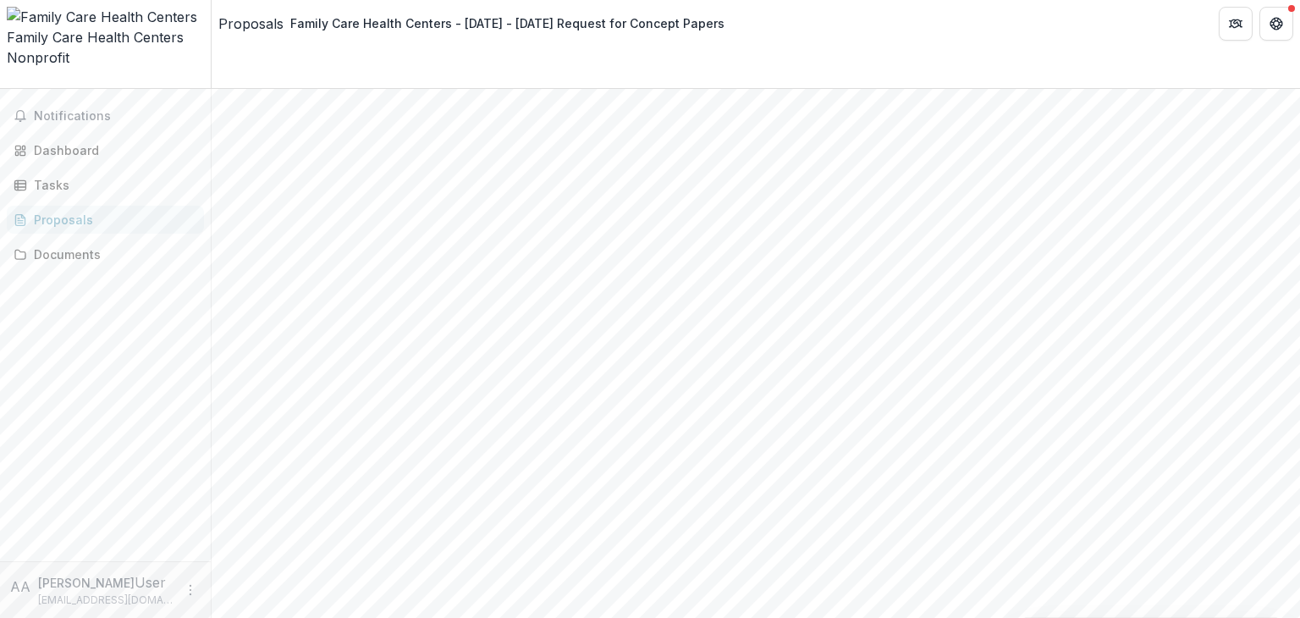
scroll to position [254, 0]
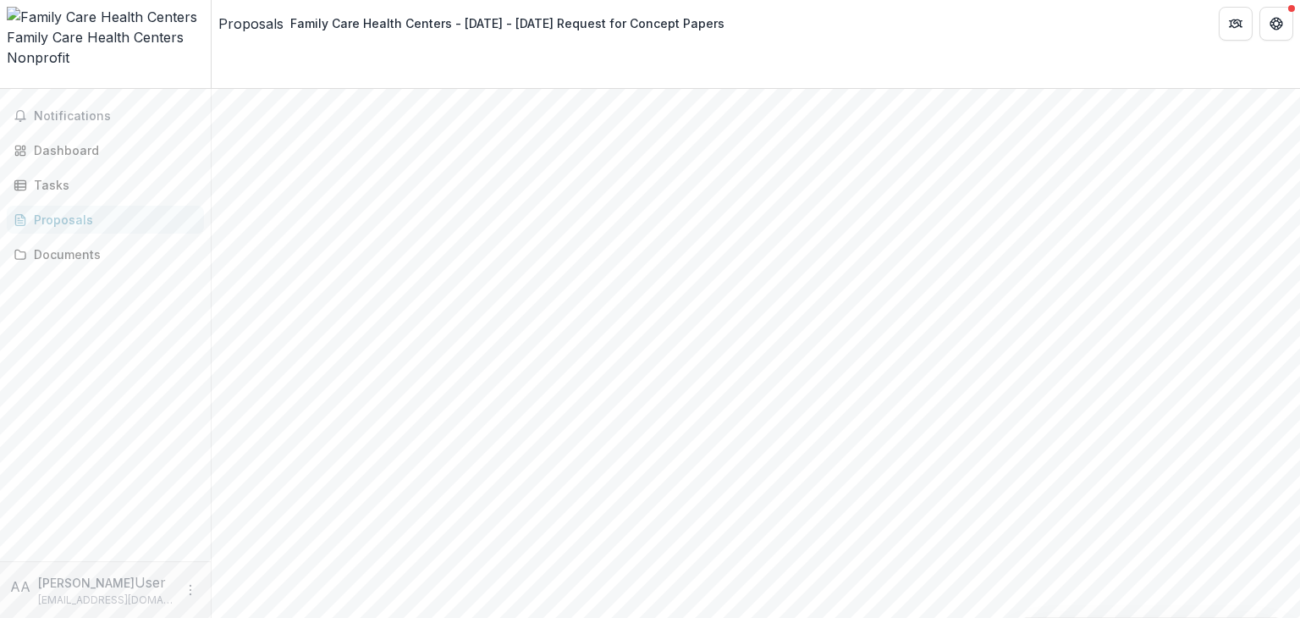
scroll to position [339, 0]
type input "**********"
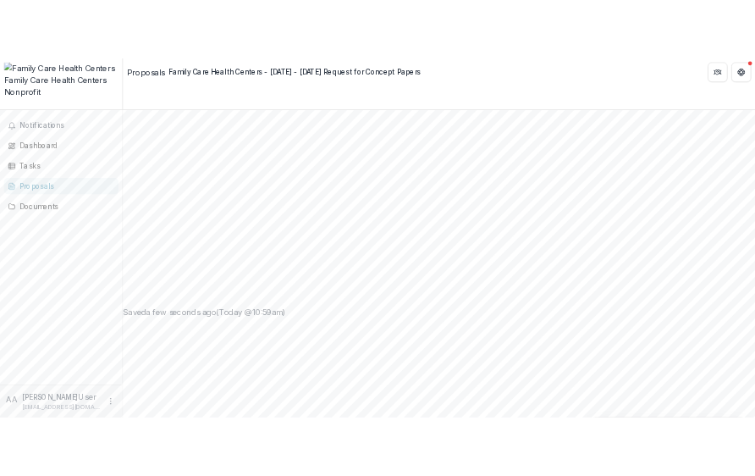
scroll to position [764, 0]
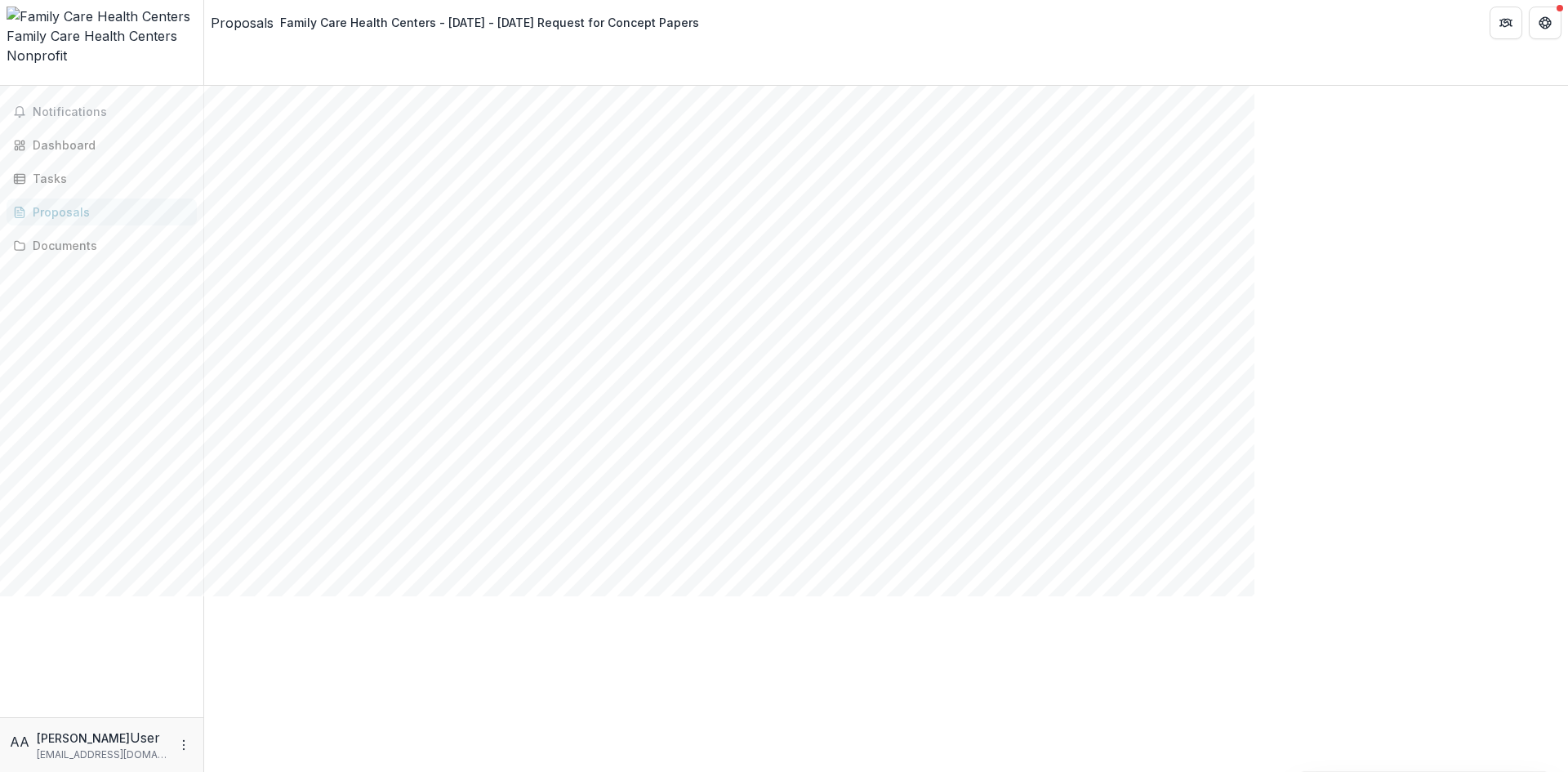
click at [0, 595] on button "Close" at bounding box center [0, 786] width 0 height 0
type input "**********"
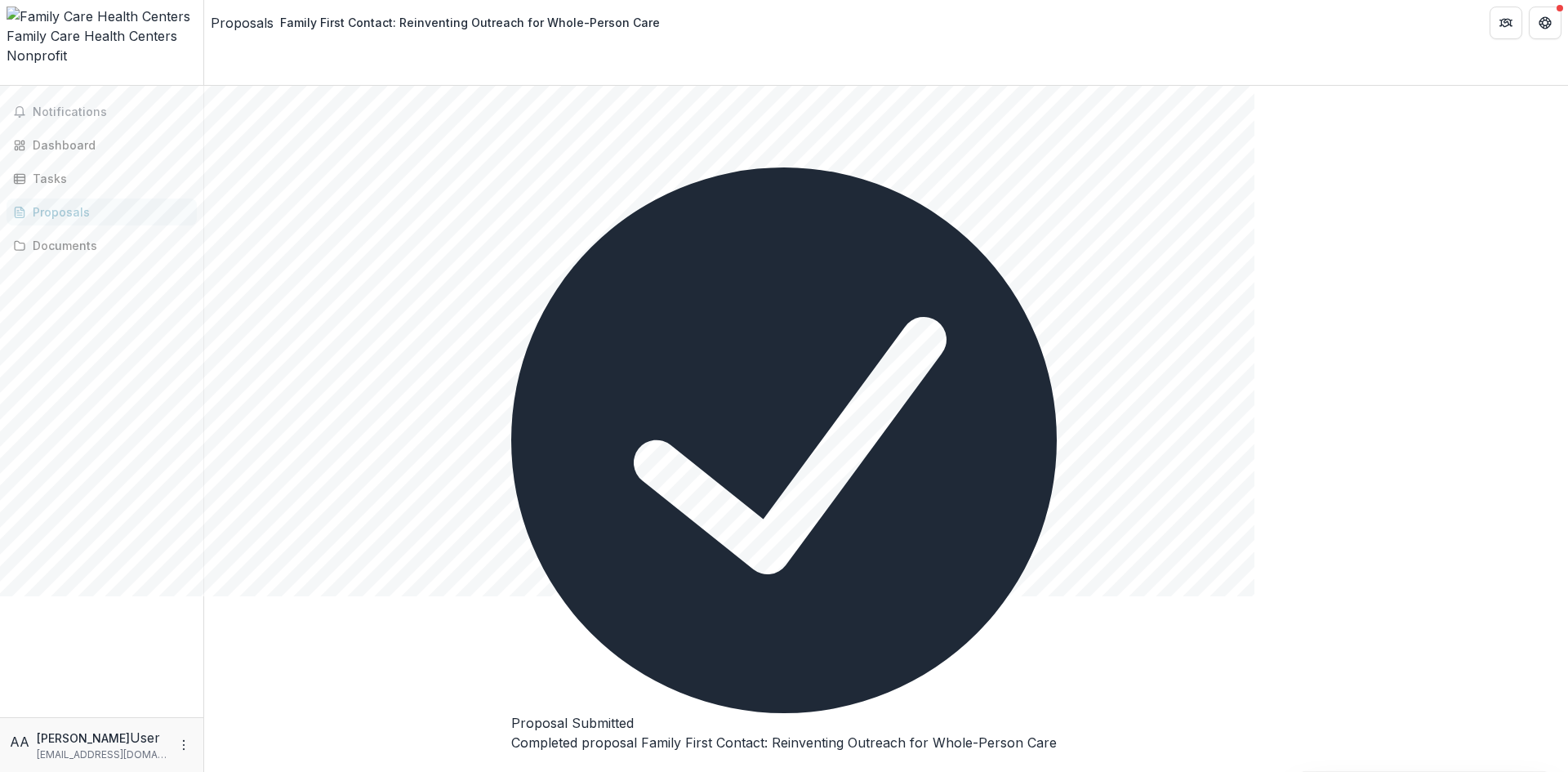
scroll to position [653, 0]
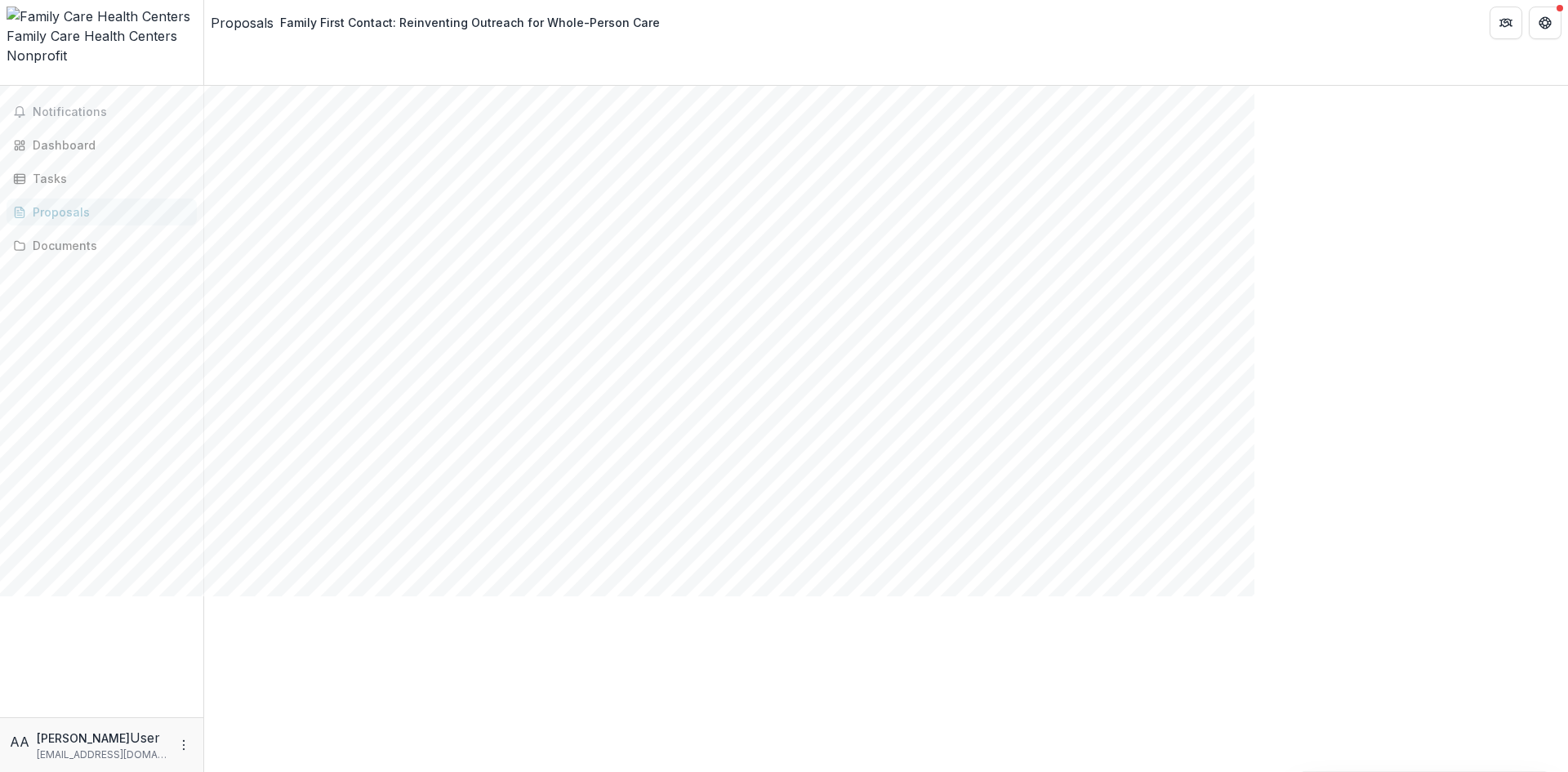
click at [0, 595] on button "Close" at bounding box center [0, 786] width 0 height 0
click at [58, 105] on span "Notifications" at bounding box center [109, 112] width 152 height 14
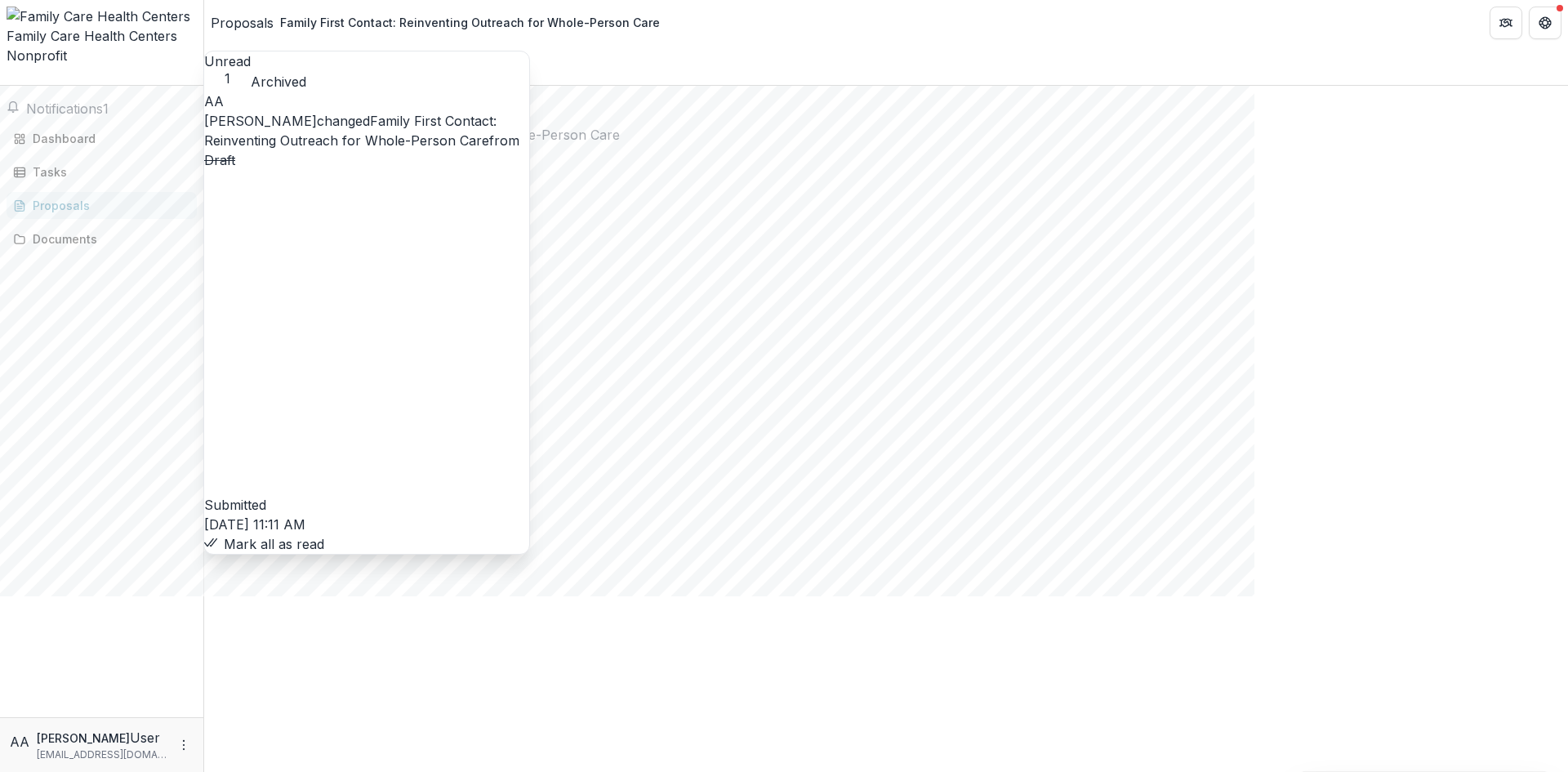
click at [217, 536] on icon "button" at bounding box center [211, 542] width 14 height 14
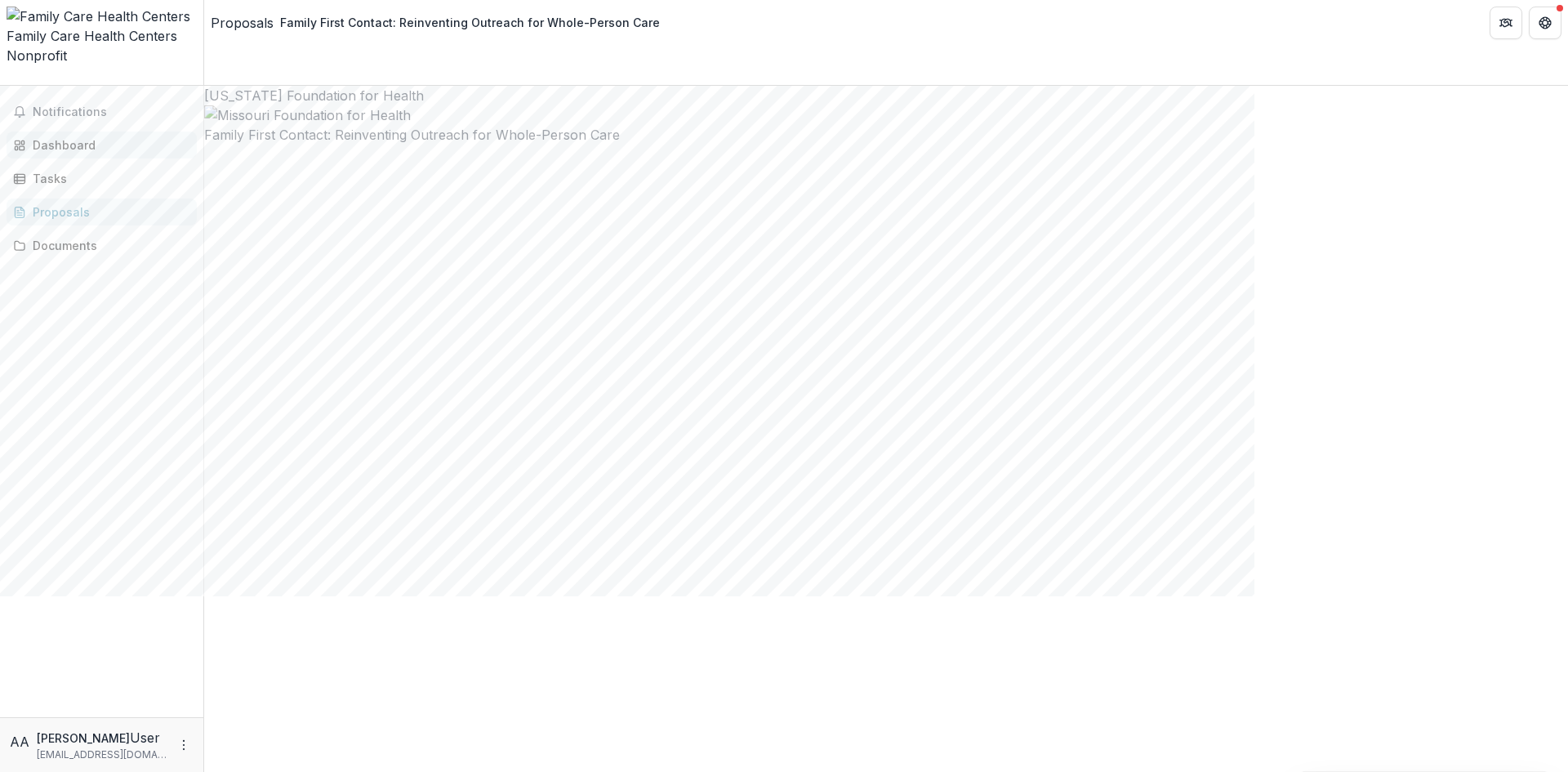
click at [48, 136] on div "Dashboard" at bounding box center [108, 145] width 151 height 17
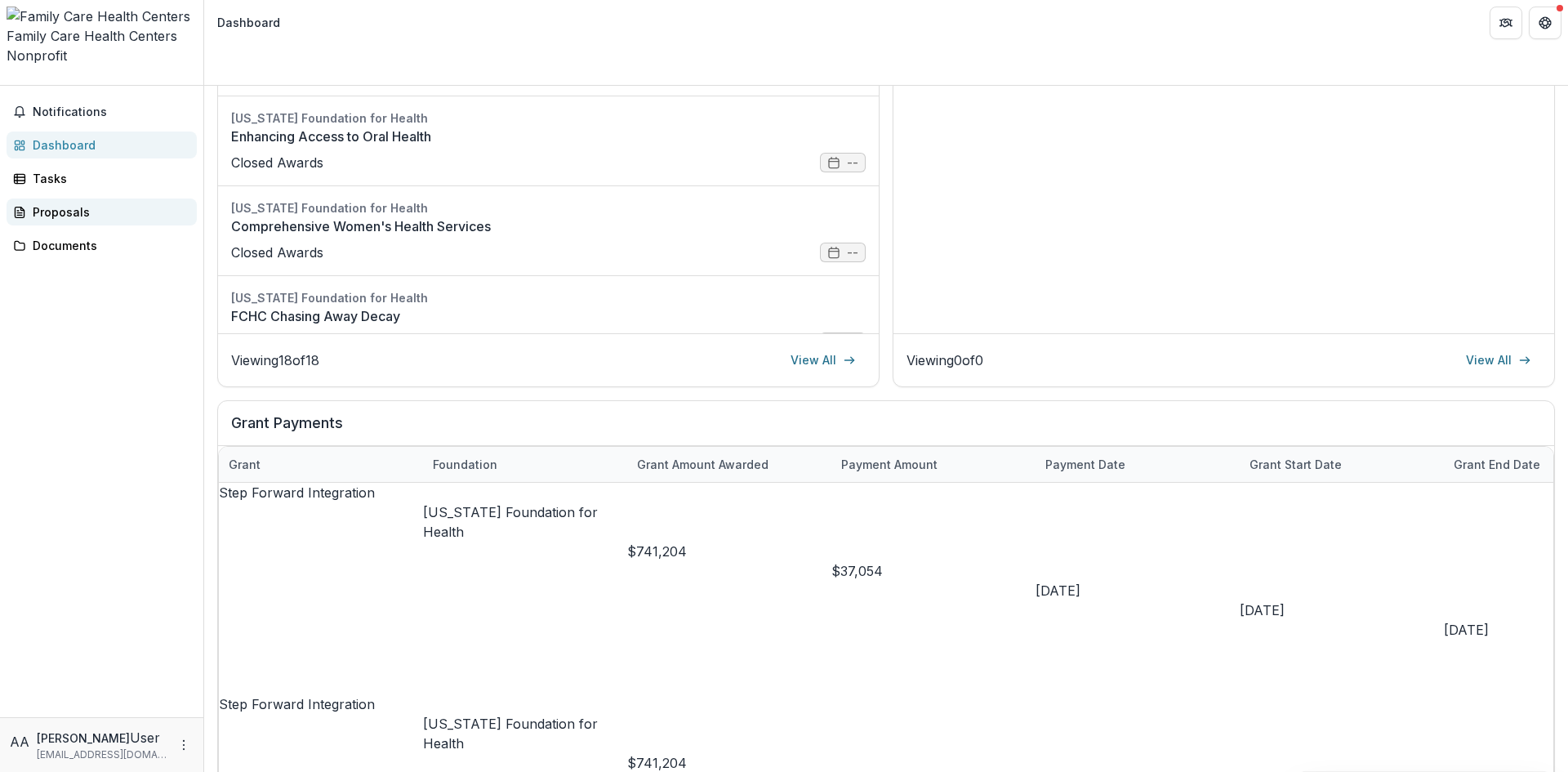
click at [94, 199] on link "Proposals" at bounding box center [101, 212] width 190 height 27
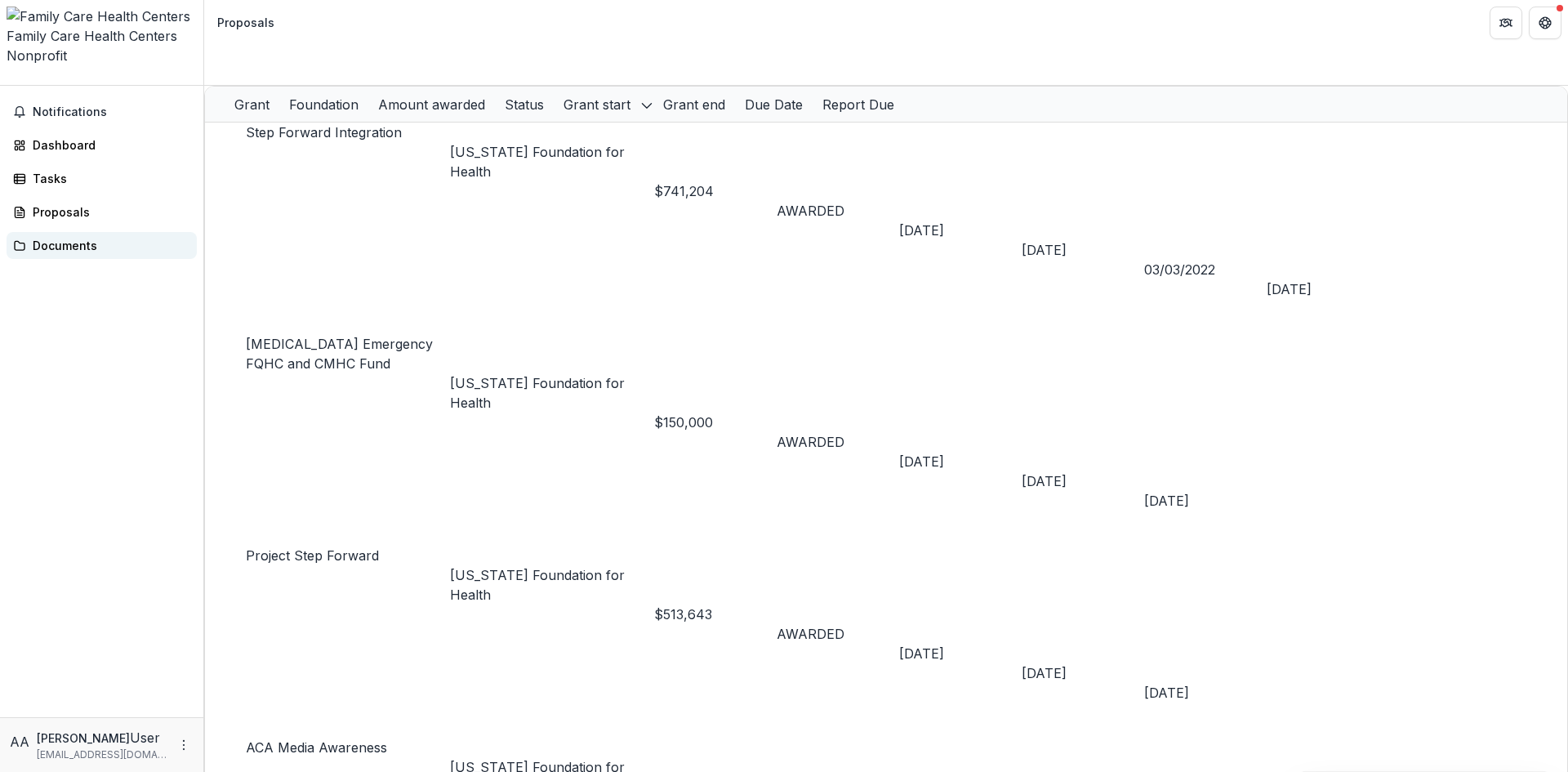
click at [77, 236] on div "Documents" at bounding box center [108, 245] width 151 height 17
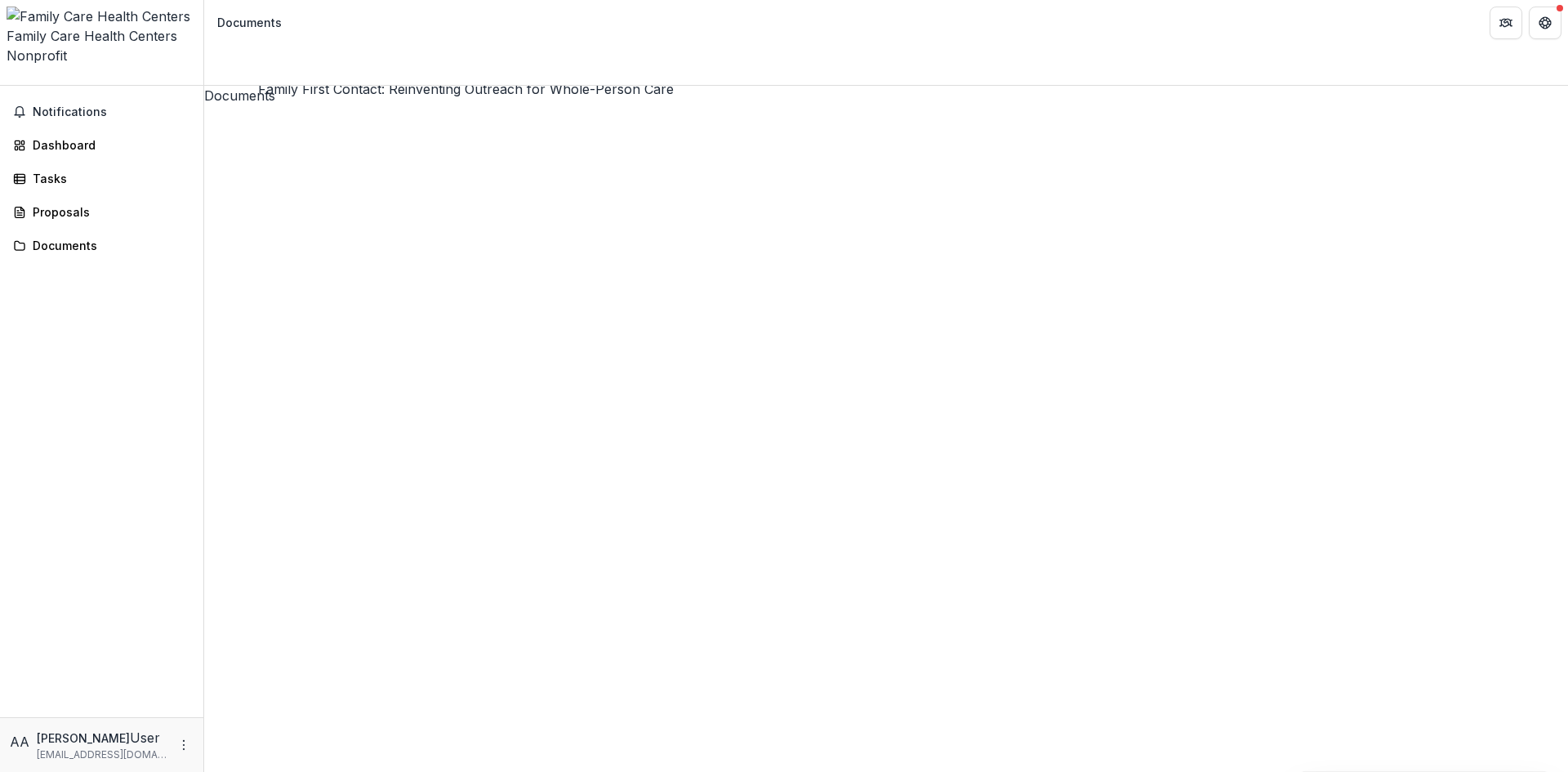
click at [88, 105] on span "Notifications" at bounding box center [111, 112] width 157 height 14
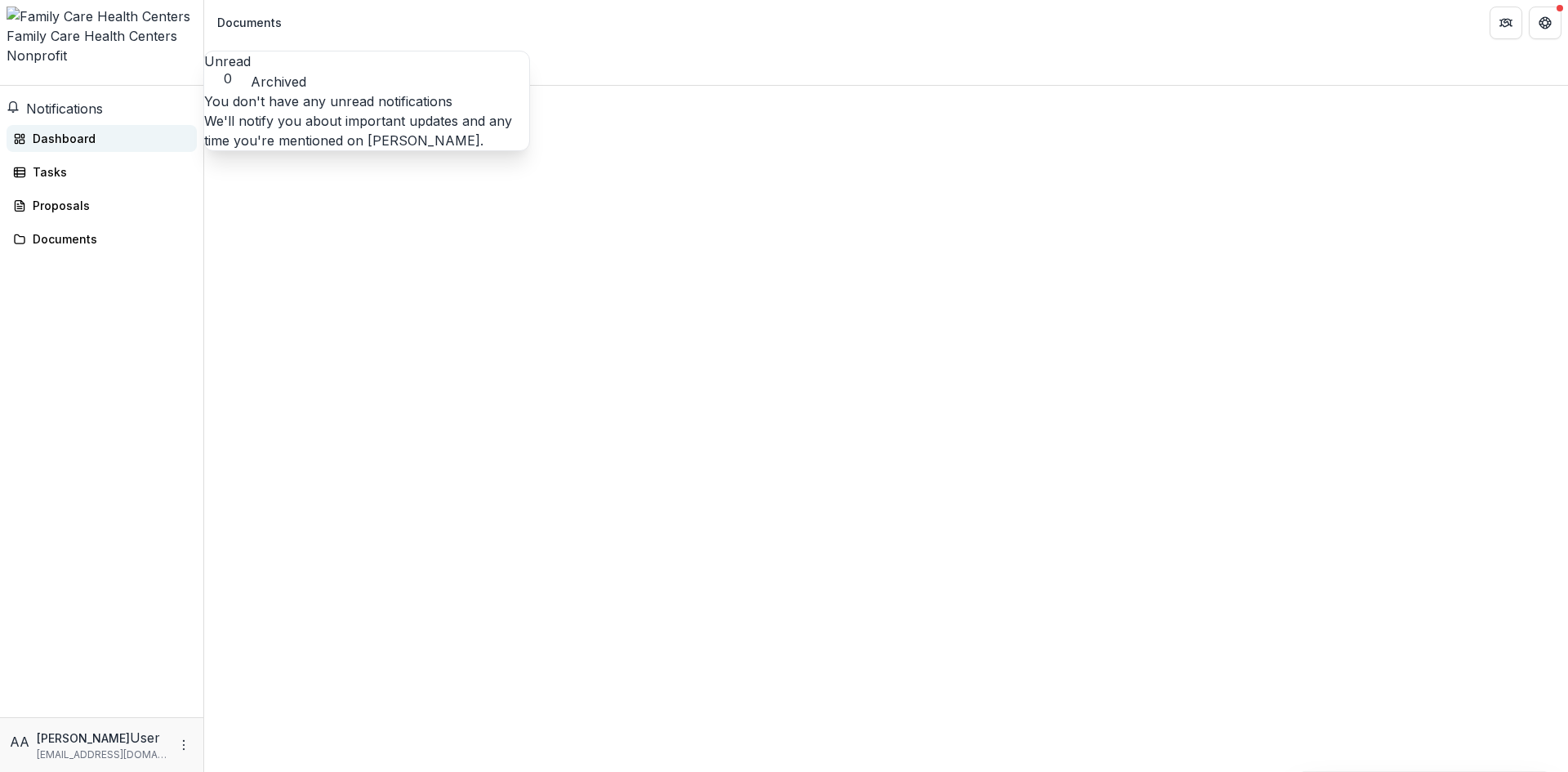
click at [77, 130] on div "Dashboard" at bounding box center [108, 139] width 151 height 17
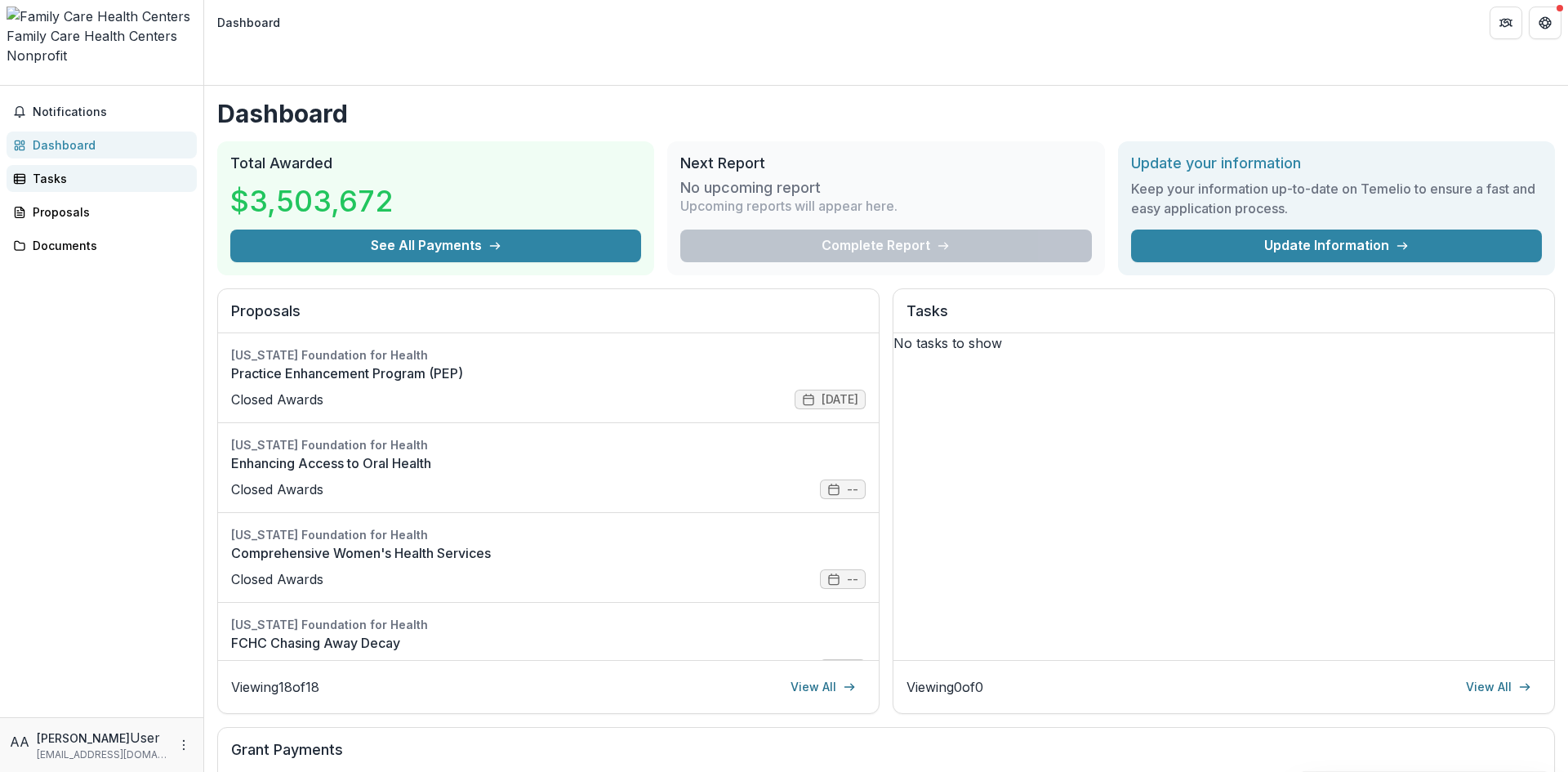
click at [66, 165] on link "Tasks" at bounding box center [101, 179] width 190 height 27
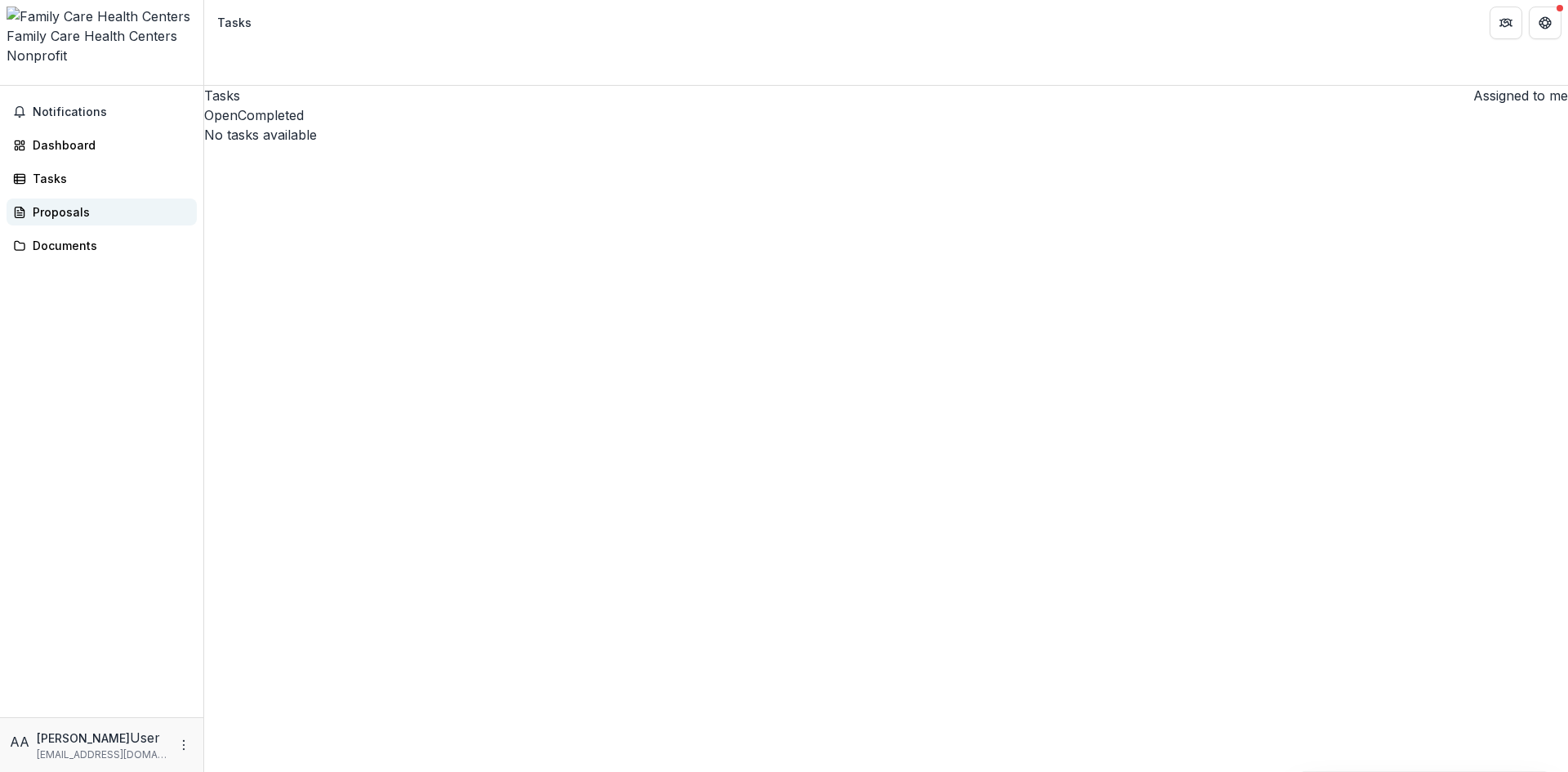
click at [63, 199] on link "Proposals" at bounding box center [101, 212] width 190 height 27
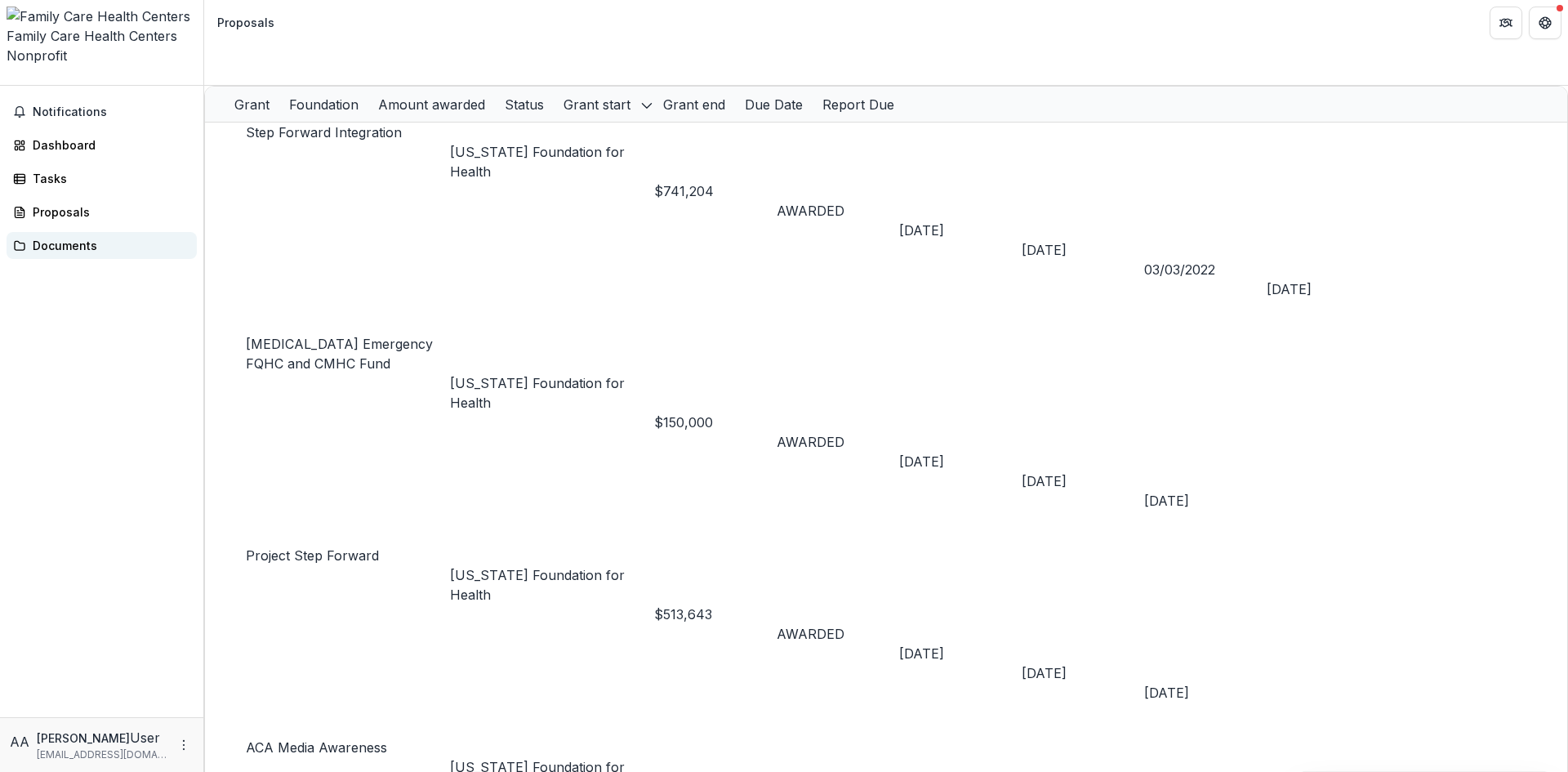
click at [42, 236] on div "Documents" at bounding box center [108, 245] width 151 height 17
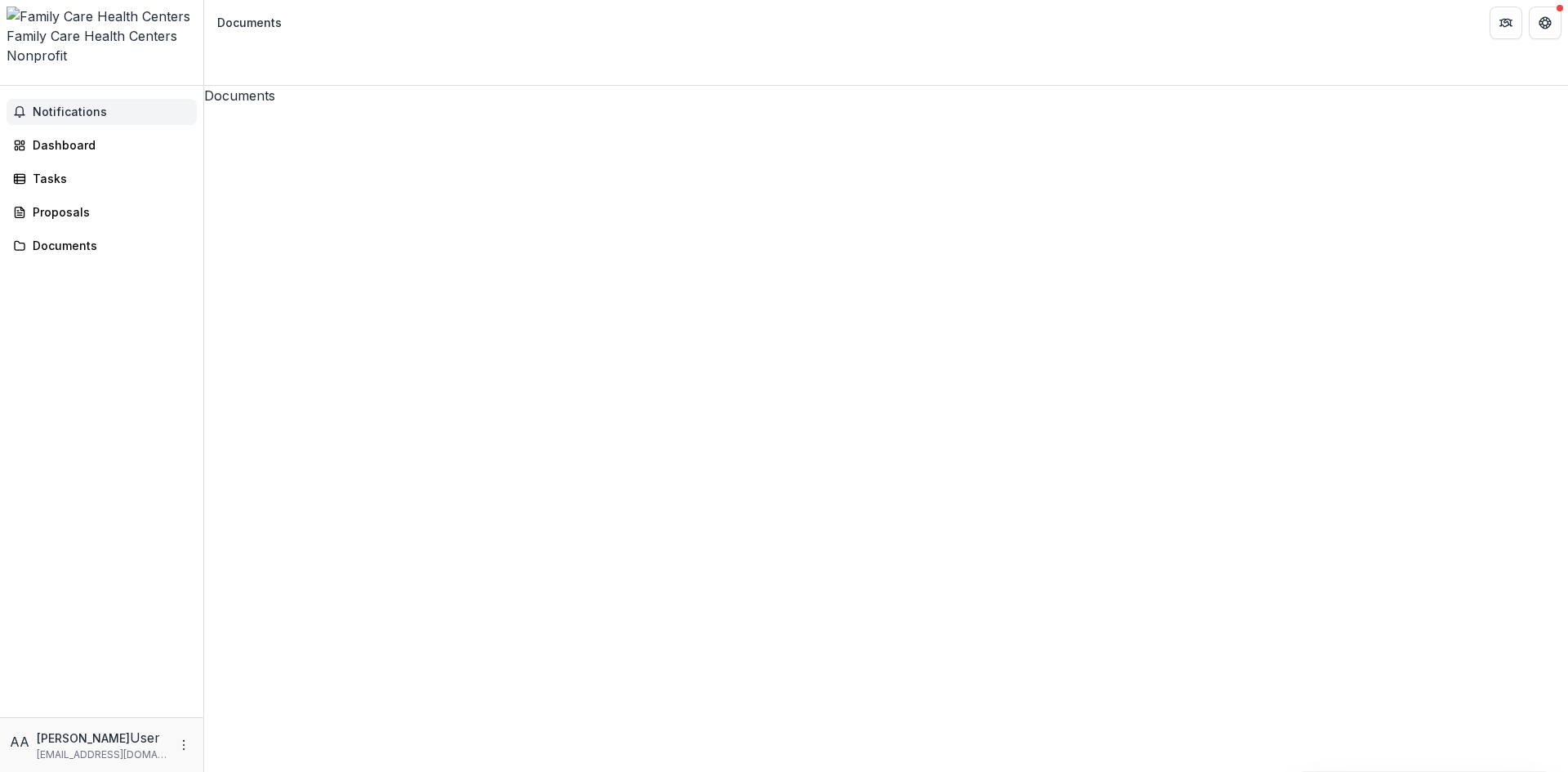
click at [62, 105] on span "Notifications" at bounding box center [111, 112] width 157 height 14
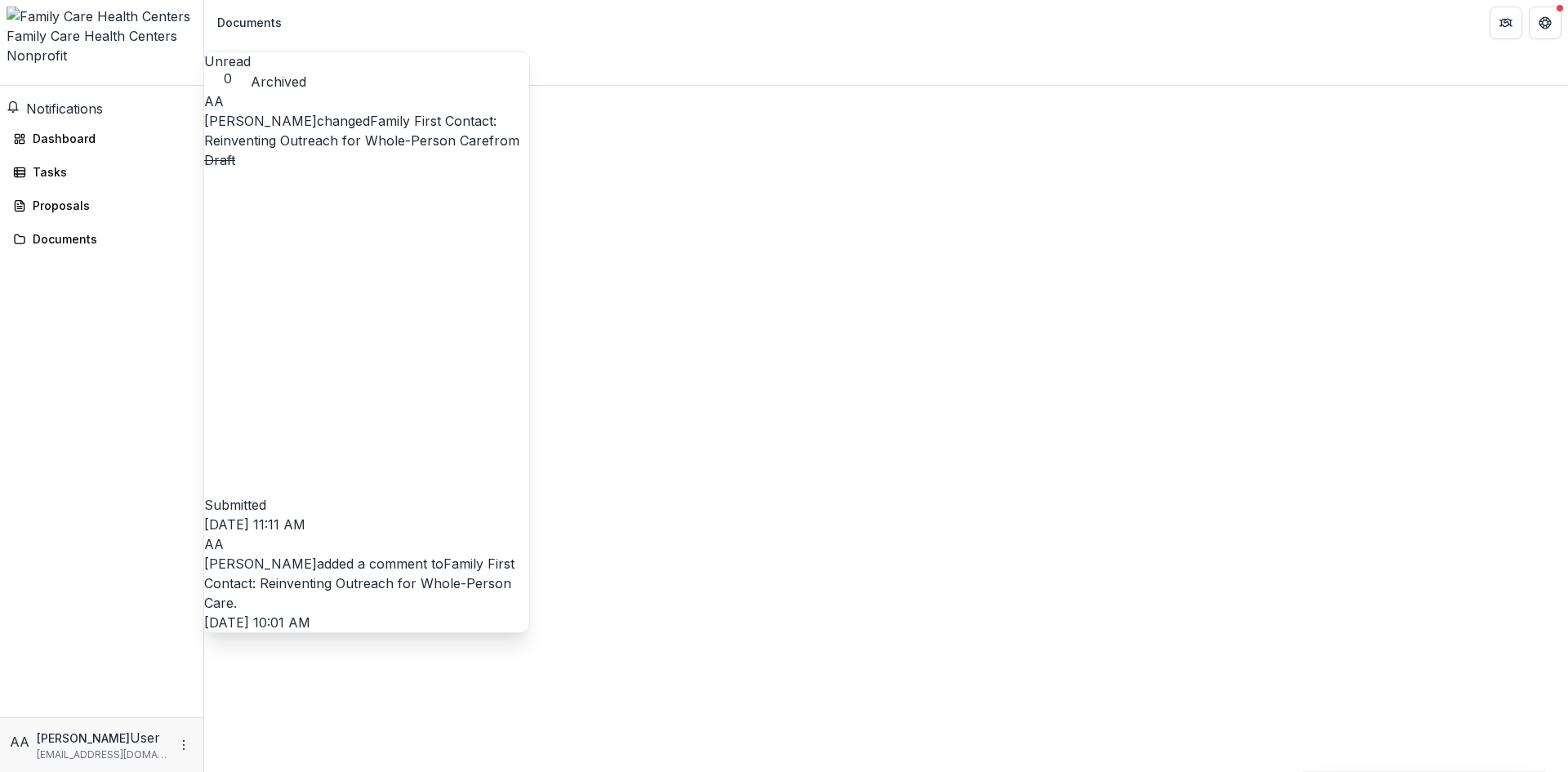
click at [306, 71] on button "Archived" at bounding box center [279, 81] width 56 height 19
click at [407, 145] on link "Family First Contact: Reinventing Outreach for Whole-Person Care" at bounding box center [350, 130] width 292 height 36
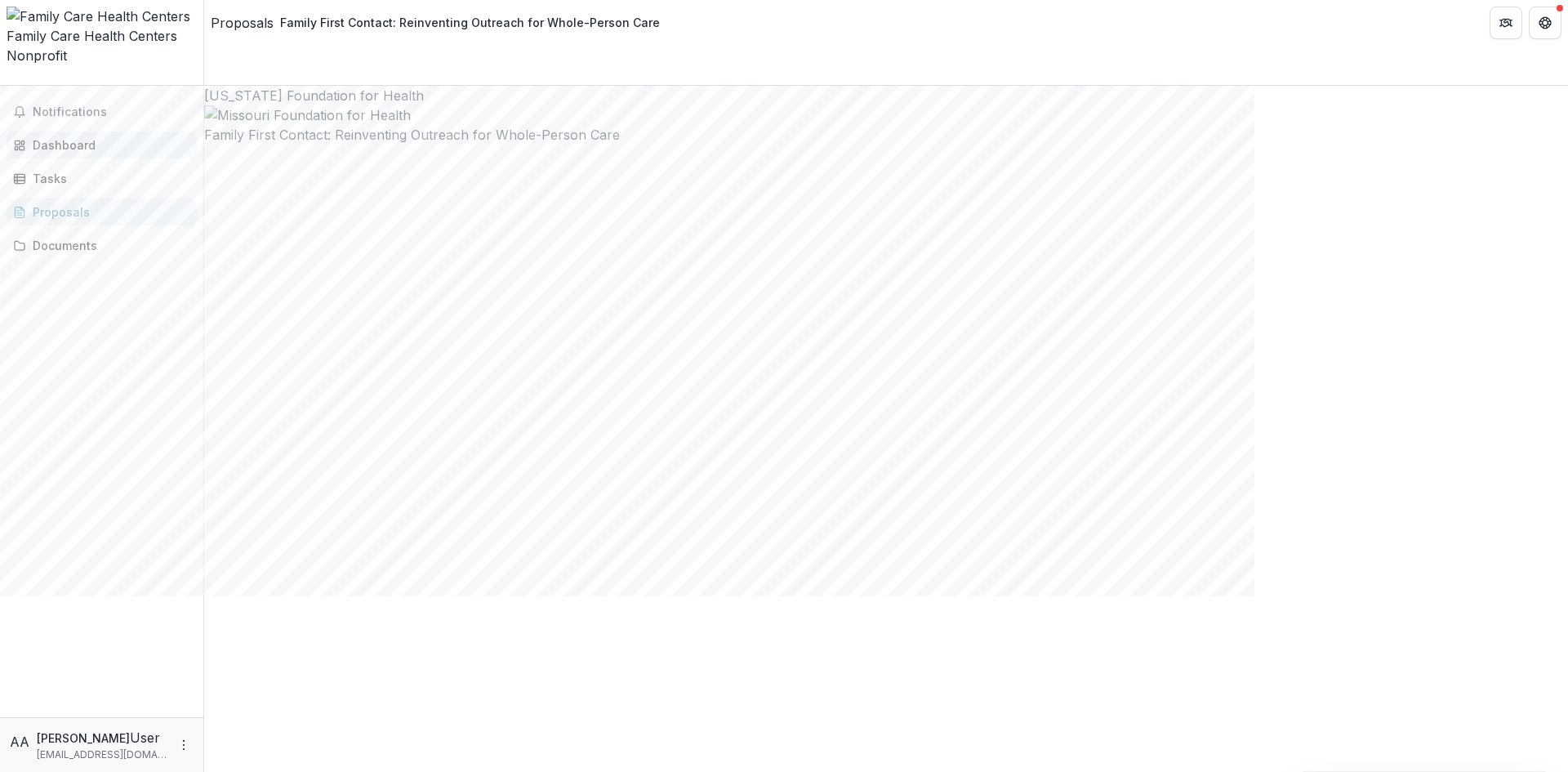
click at [84, 136] on div "Dashboard" at bounding box center [108, 145] width 151 height 17
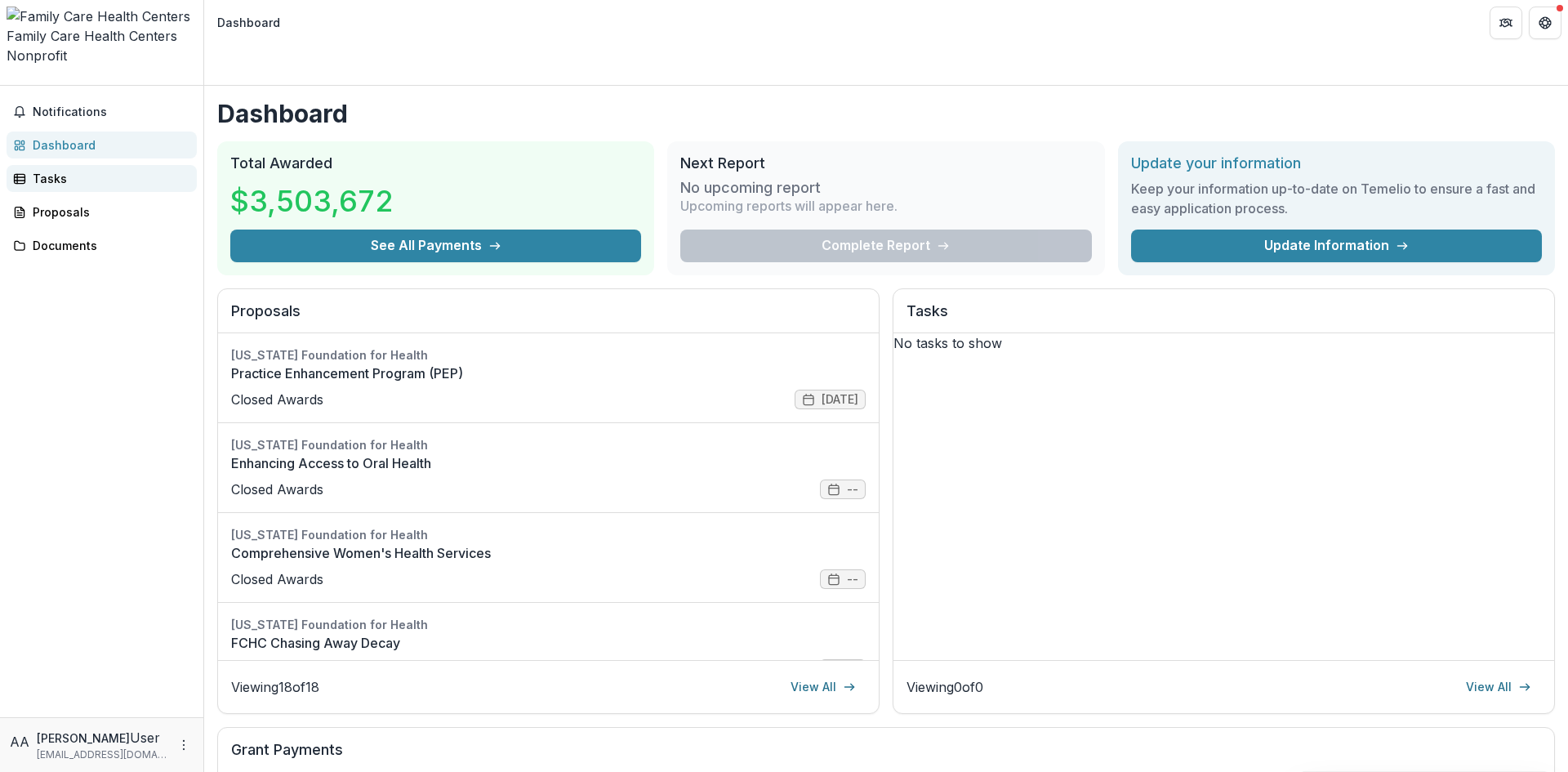
click at [82, 170] on div "Tasks" at bounding box center [108, 179] width 151 height 17
